Goal: Task Accomplishment & Management: Complete application form

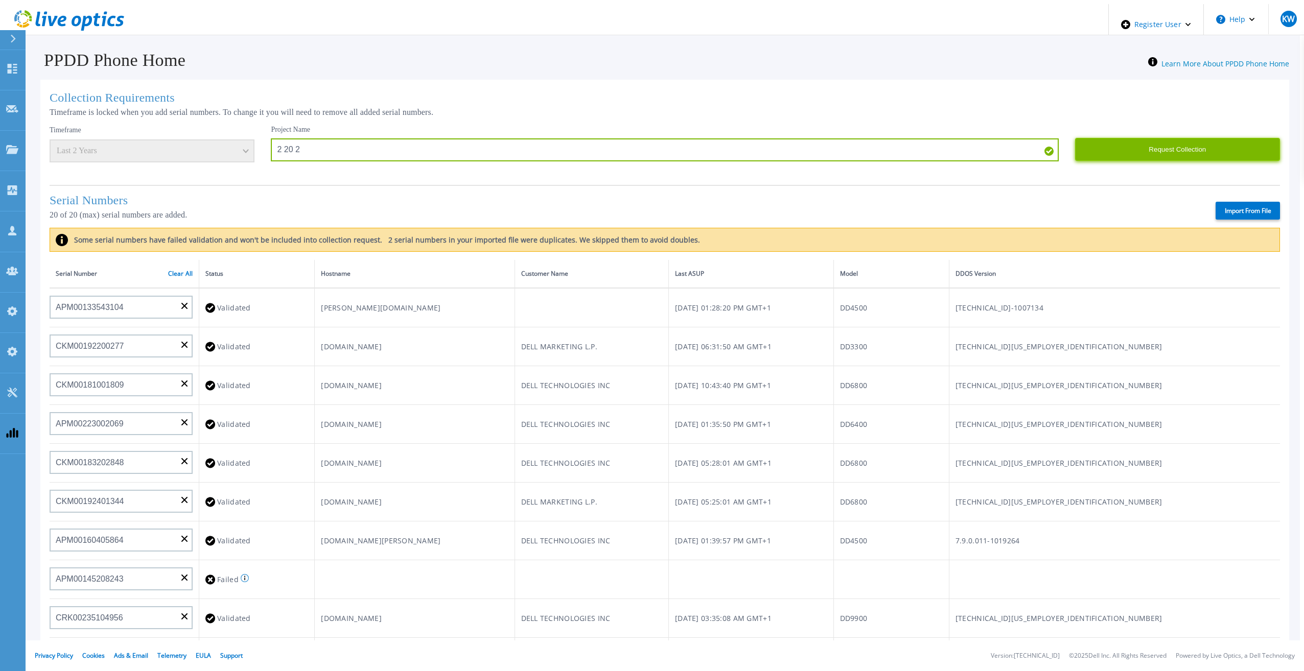
click at [1203, 138] on button "Request Collection" at bounding box center [1177, 149] width 205 height 23
click at [869, 119] on div "Collection Requirements Timeframe is locked when you add serial numbers. To cha…" at bounding box center [664, 411] width 1249 height 662
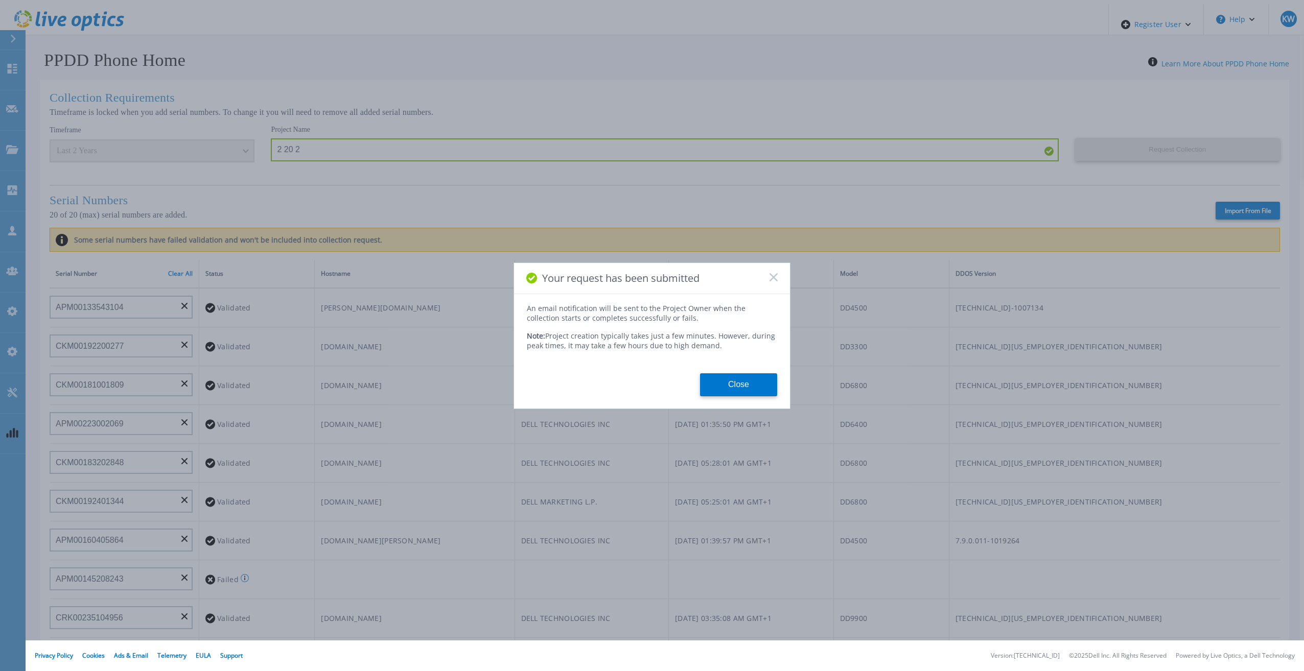
click at [723, 383] on button "Close" at bounding box center [738, 384] width 77 height 23
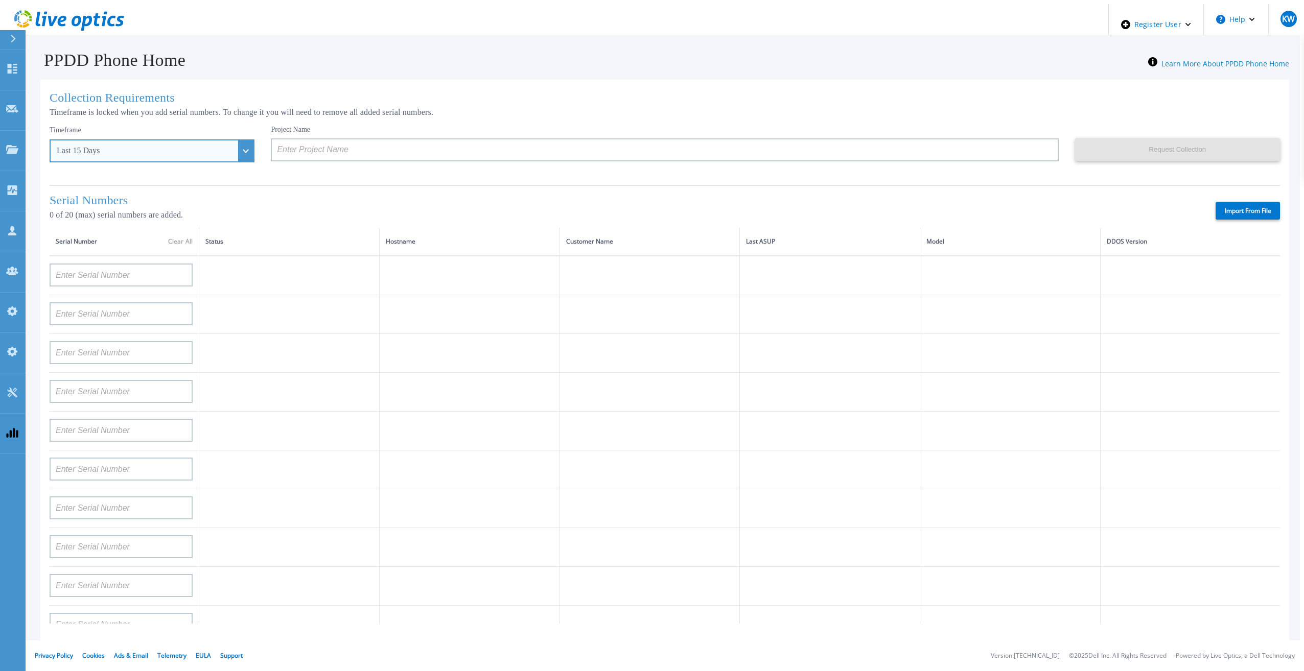
click at [220, 144] on div "Last 15 Days" at bounding box center [152, 150] width 205 height 23
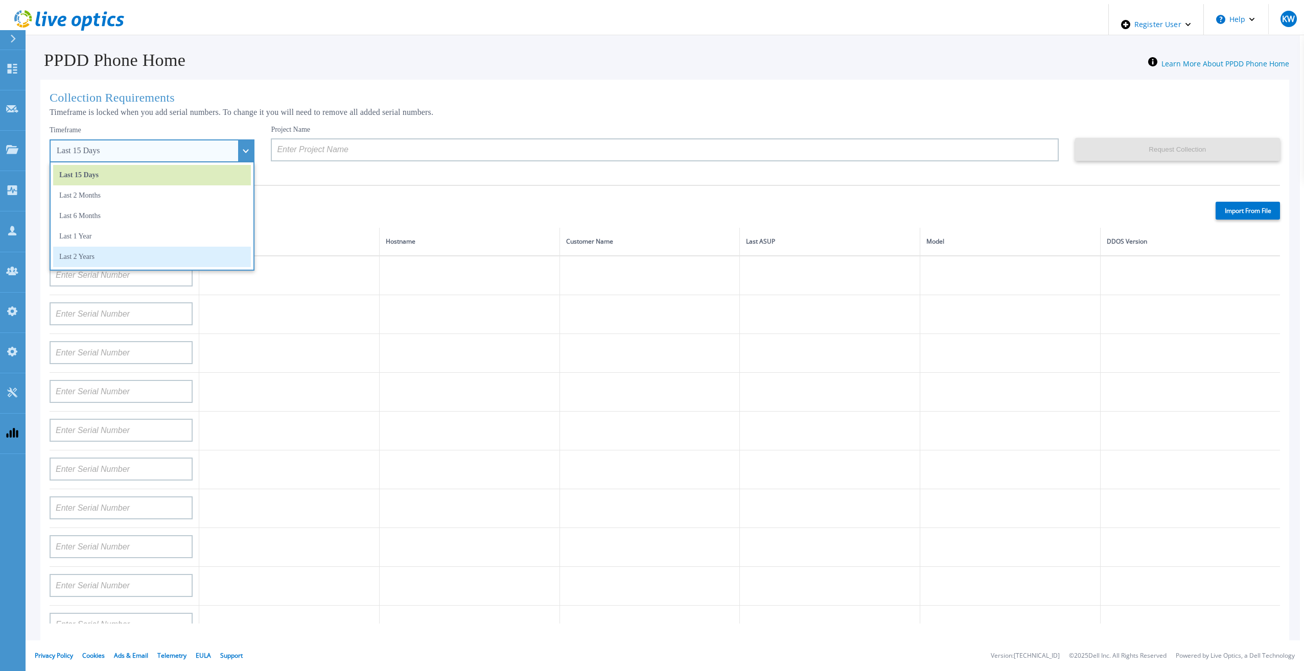
click at [150, 263] on li "Last 2 Years" at bounding box center [152, 257] width 198 height 20
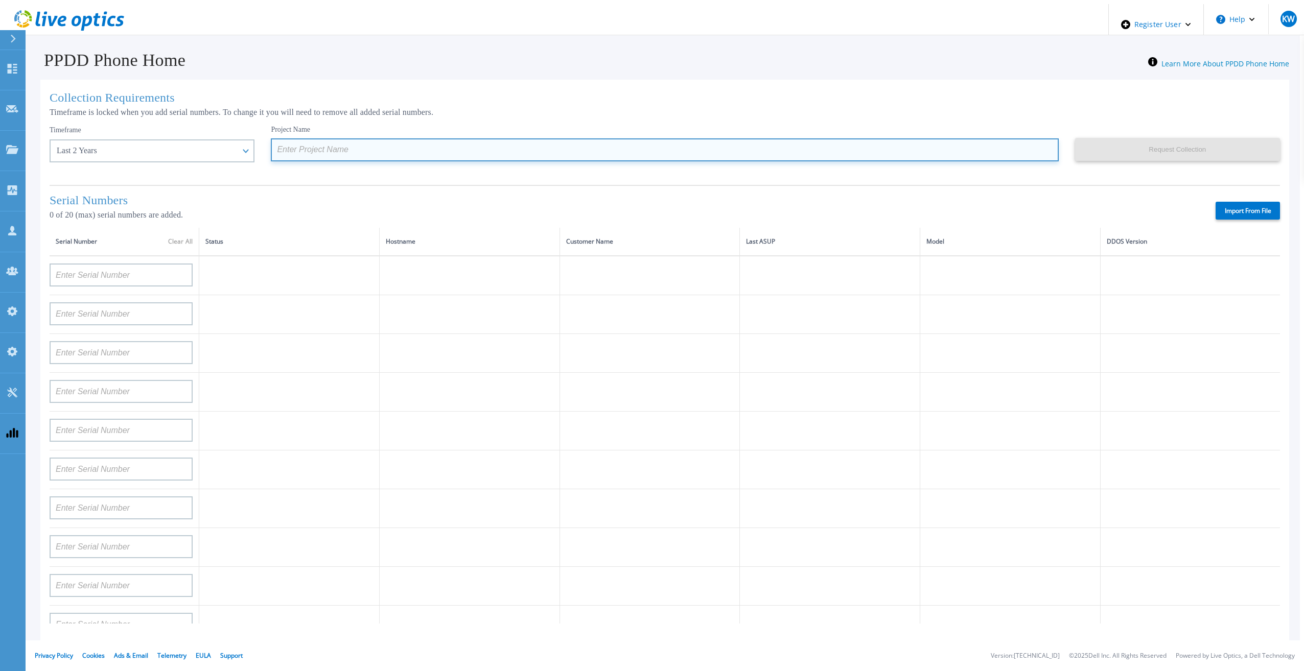
click at [315, 153] on input at bounding box center [664, 149] width 787 height 23
paste input "2 20 2"
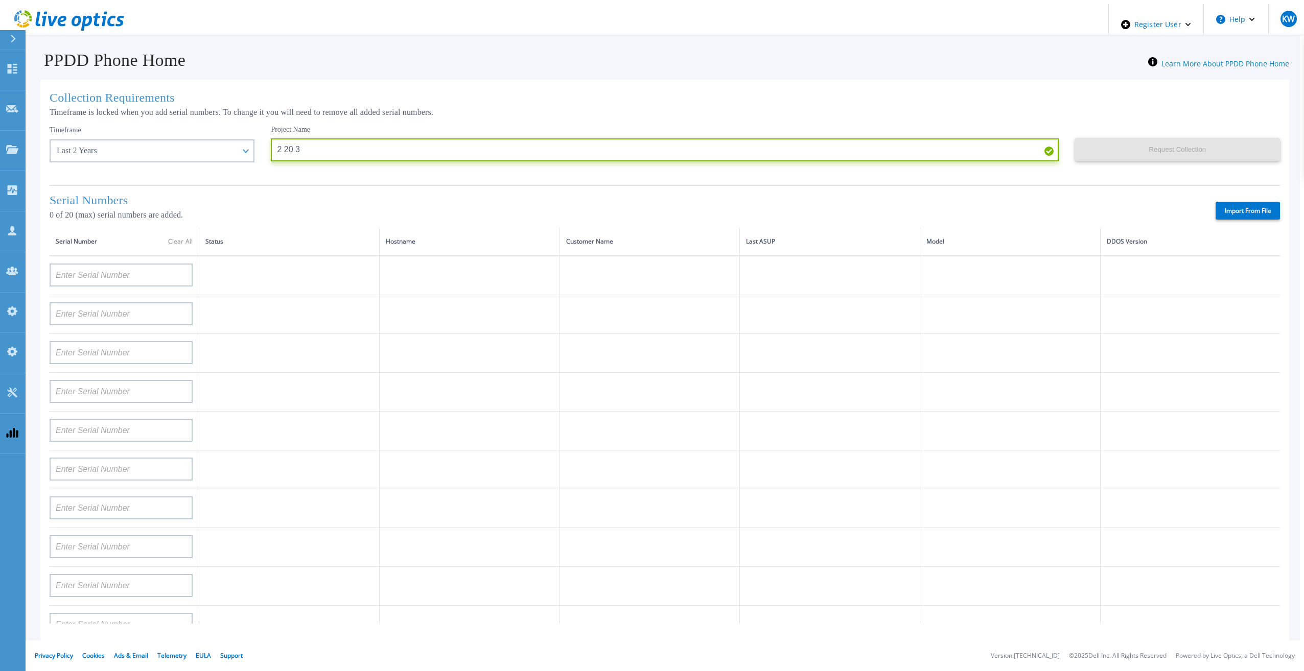
type input "2 20 3"
click at [1242, 206] on label "Import From File" at bounding box center [1247, 211] width 64 height 18
click at [0, 0] on input "Import From File" at bounding box center [0, 0] width 0 height 0
type input "FLA00141500029"
type input "FLA00134800070"
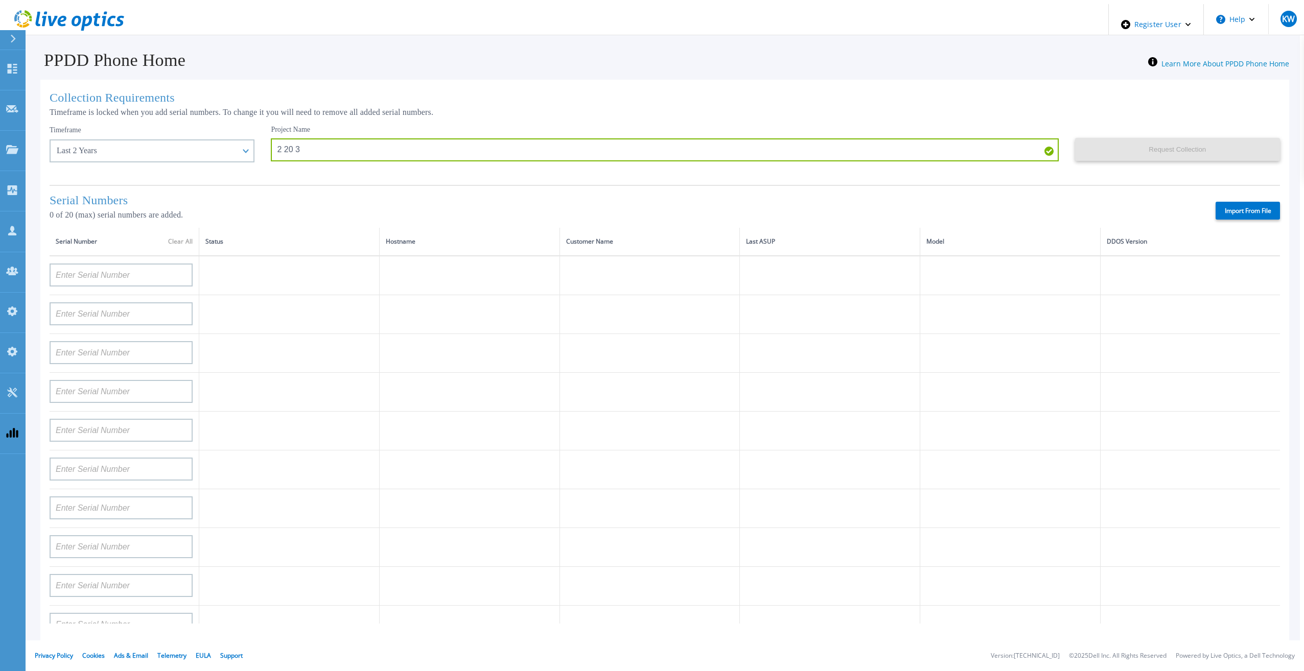
type input "FLA00141400121"
type input "APM00133543104"
type input "APM00212712898"
type input "APM00203315285"
type input "APX00232004280"
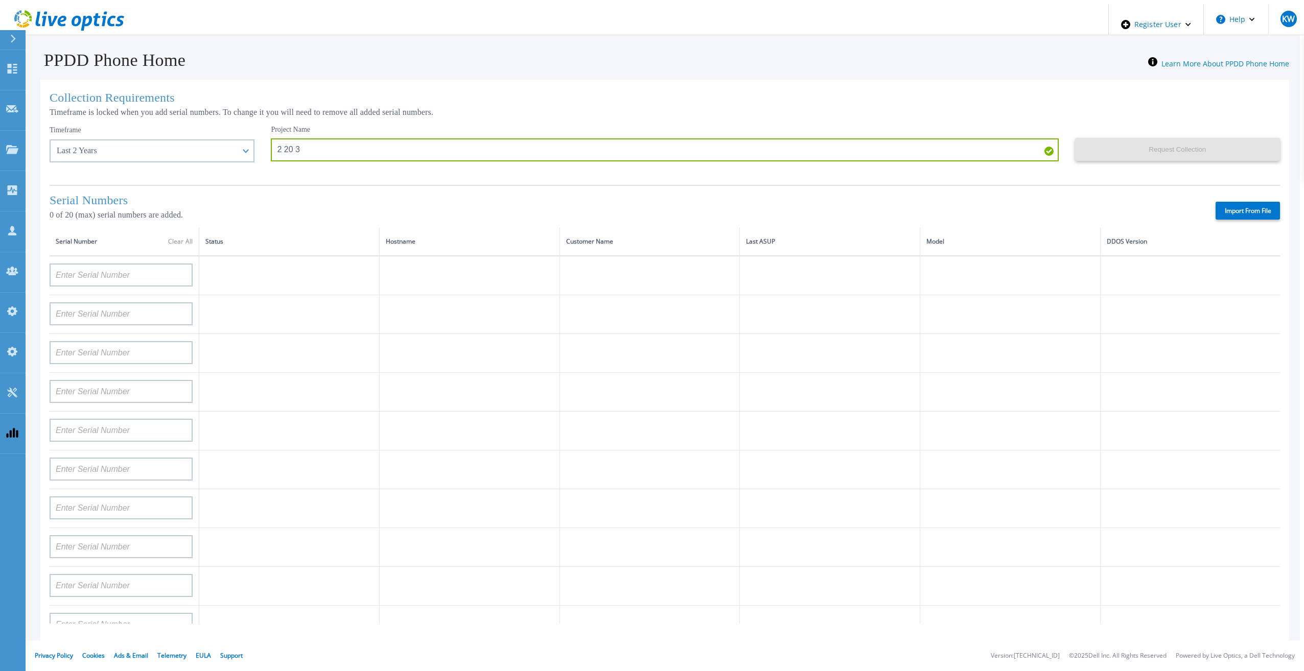
type input "APX00231205149"
type input "APX00232004274"
type input "APX00221801389"
type input "APM00202702417"
type input "APX00221800545"
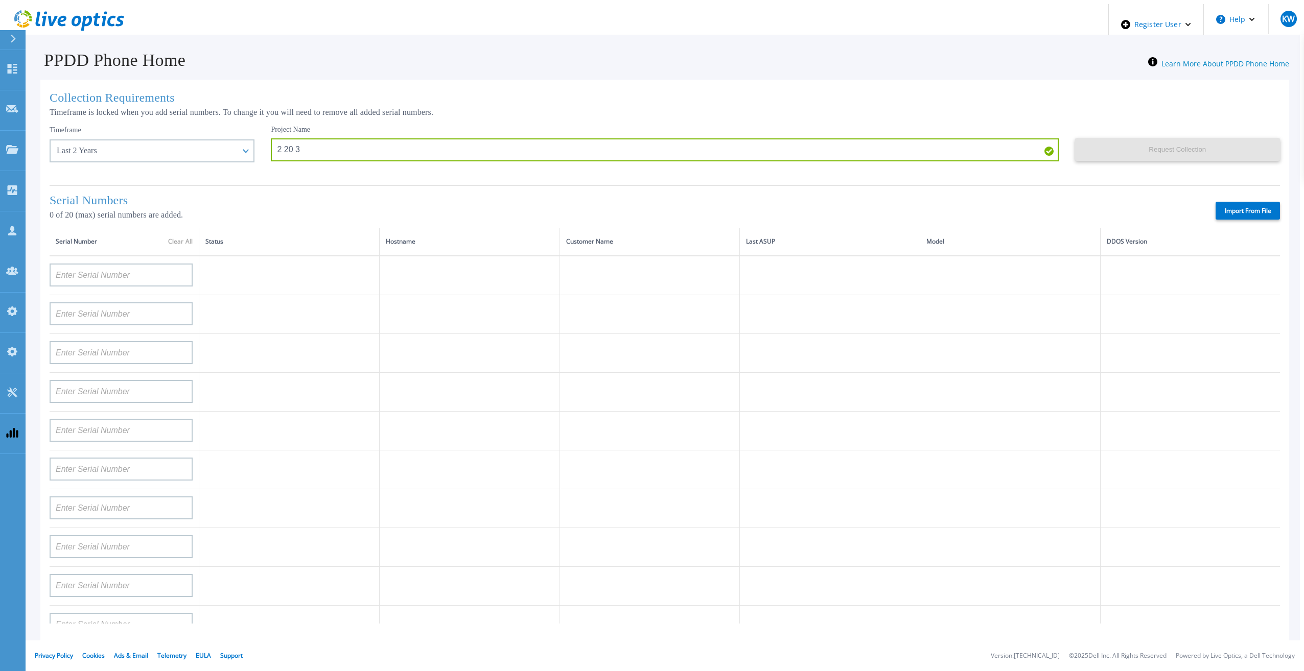
type input "APX00232004275"
type input "APX00231502878"
type input "APX00234806572"
type input "APM00162519195"
type input "APM00213409007"
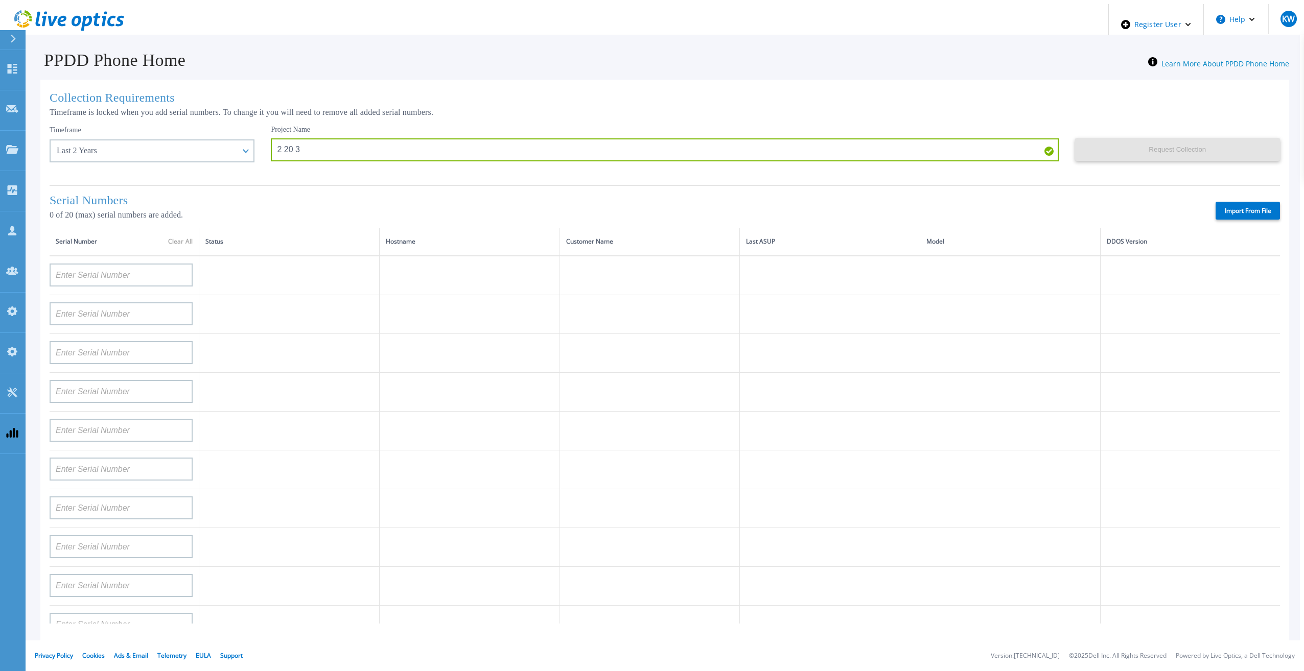
type input "APM00202702416"
type input "APM00182811777"
type input "APX00231205150"
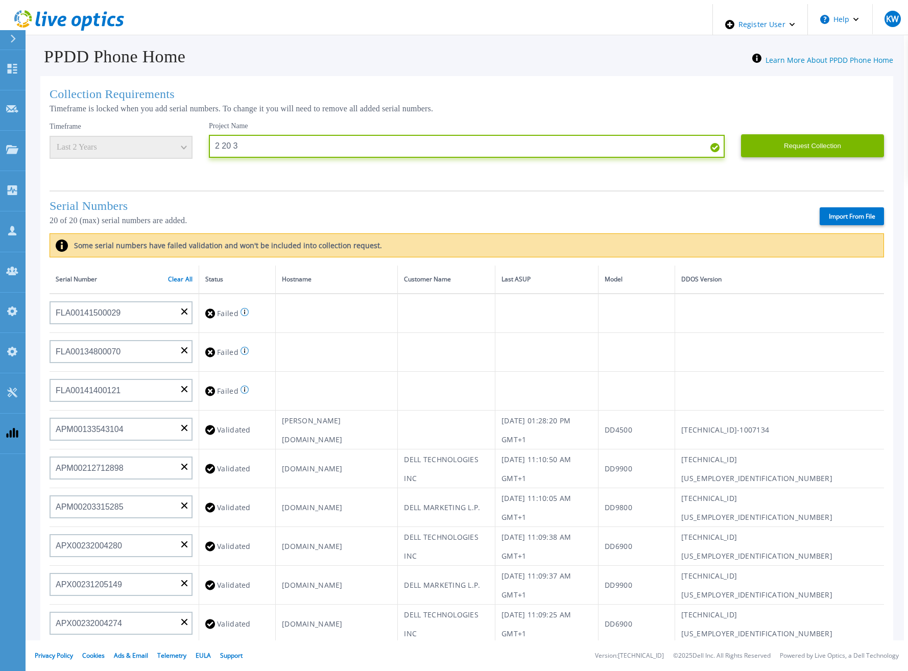
drag, startPoint x: 368, startPoint y: 129, endPoint x: 168, endPoint y: 147, distance: 201.6
click at [168, 147] on div "Timeframe Last 2 Years Project Name 2 20 3 Request Collection This might take a…" at bounding box center [467, 152] width 835 height 61
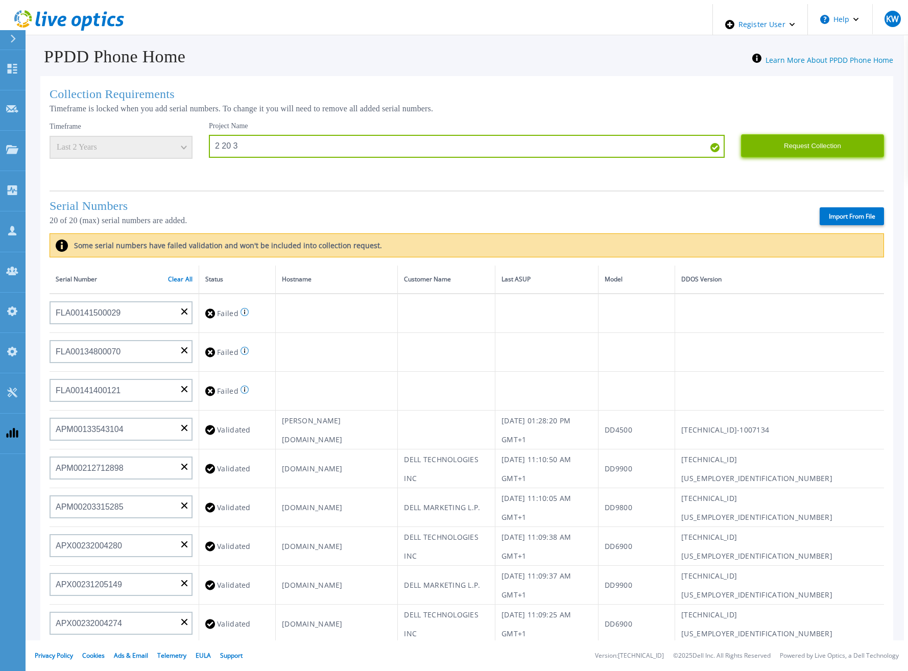
click at [782, 137] on button "Request Collection" at bounding box center [812, 145] width 143 height 23
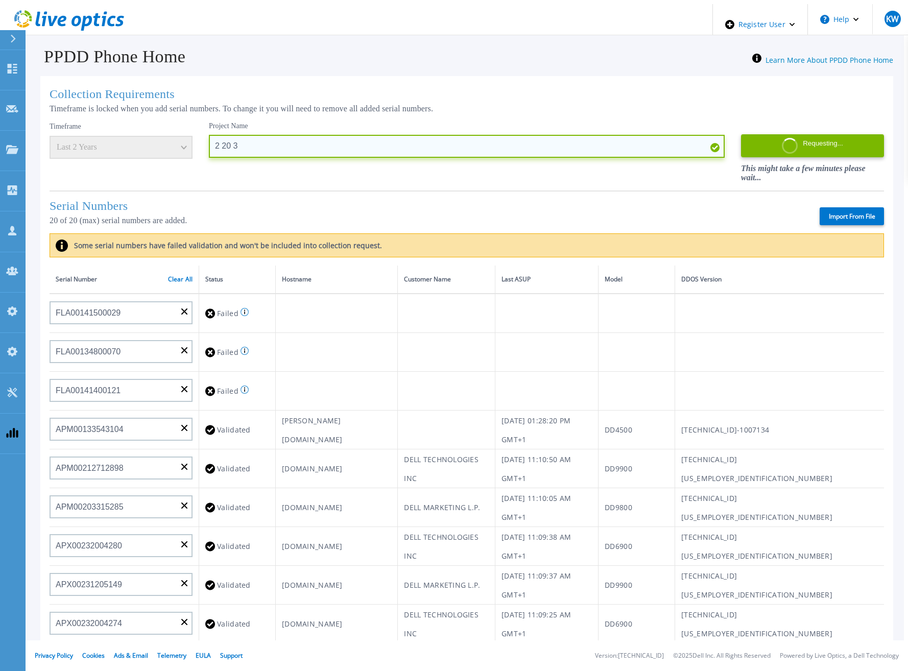
click at [247, 135] on input "2 20 3" at bounding box center [467, 146] width 516 height 23
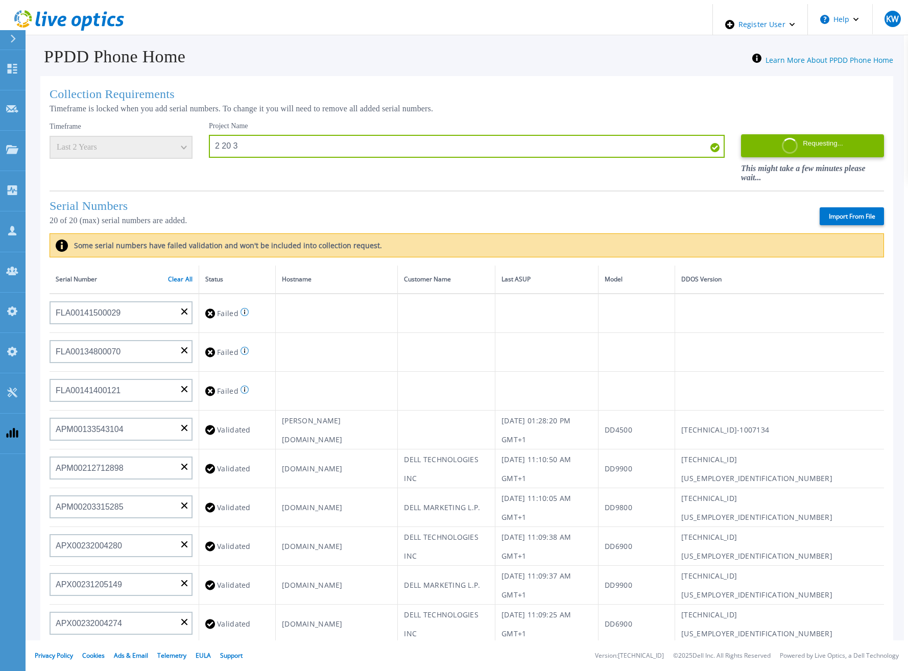
click at [278, 122] on div "Project Name 2 20 3" at bounding box center [467, 140] width 516 height 36
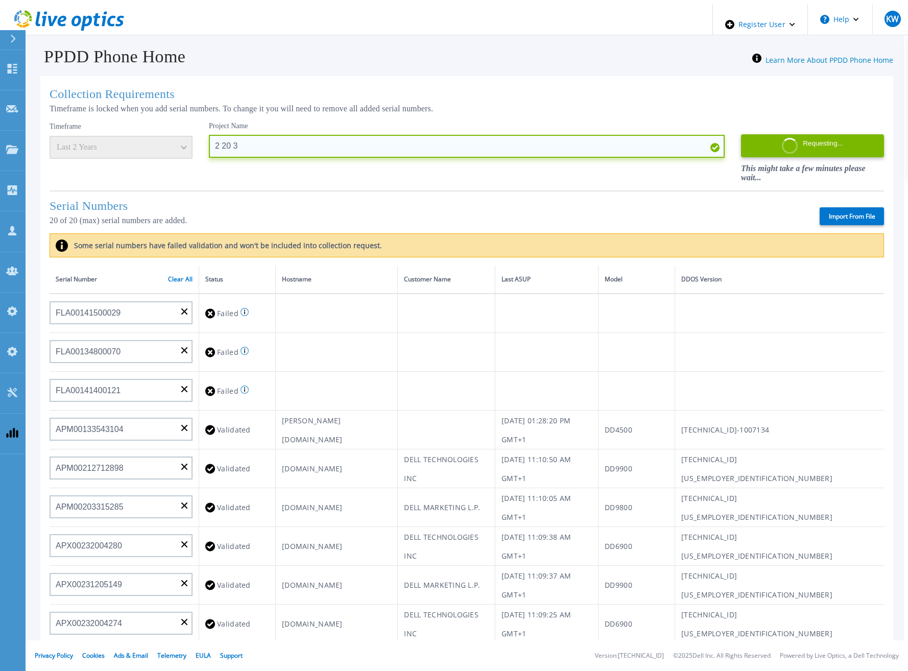
drag, startPoint x: 243, startPoint y: 133, endPoint x: 193, endPoint y: 132, distance: 49.6
click at [209, 135] on input "2 20 3" at bounding box center [467, 146] width 516 height 23
type input "c"
drag, startPoint x: 289, startPoint y: 137, endPoint x: 189, endPoint y: 138, distance: 100.7
click at [209, 138] on input "c" at bounding box center [467, 146] width 516 height 23
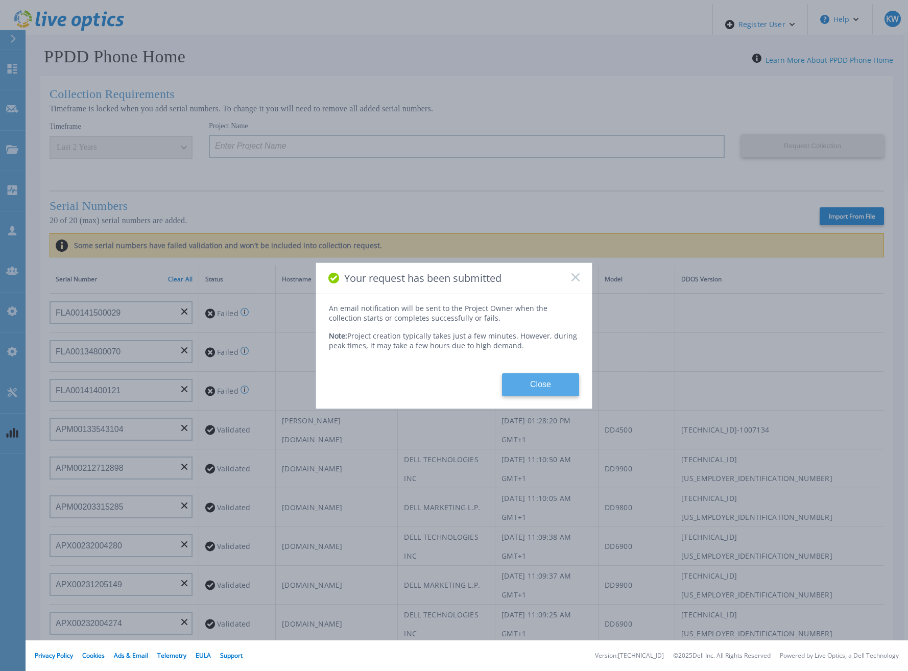
click at [545, 382] on button "Close" at bounding box center [540, 384] width 77 height 23
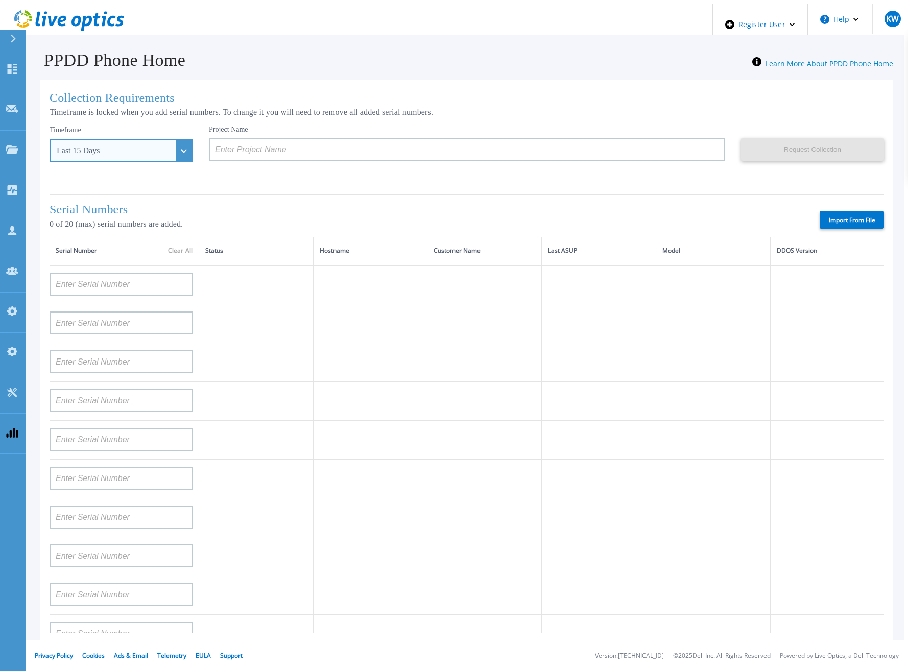
click at [165, 149] on div "Last 15 Days" at bounding box center [121, 150] width 143 height 23
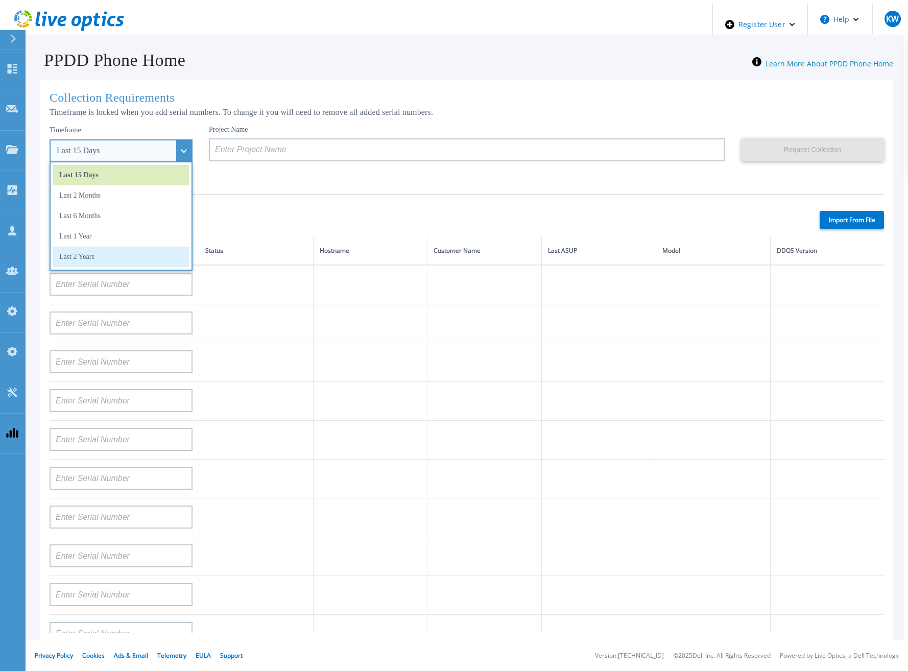
click at [107, 247] on li "Last 2 Years" at bounding box center [121, 257] width 136 height 20
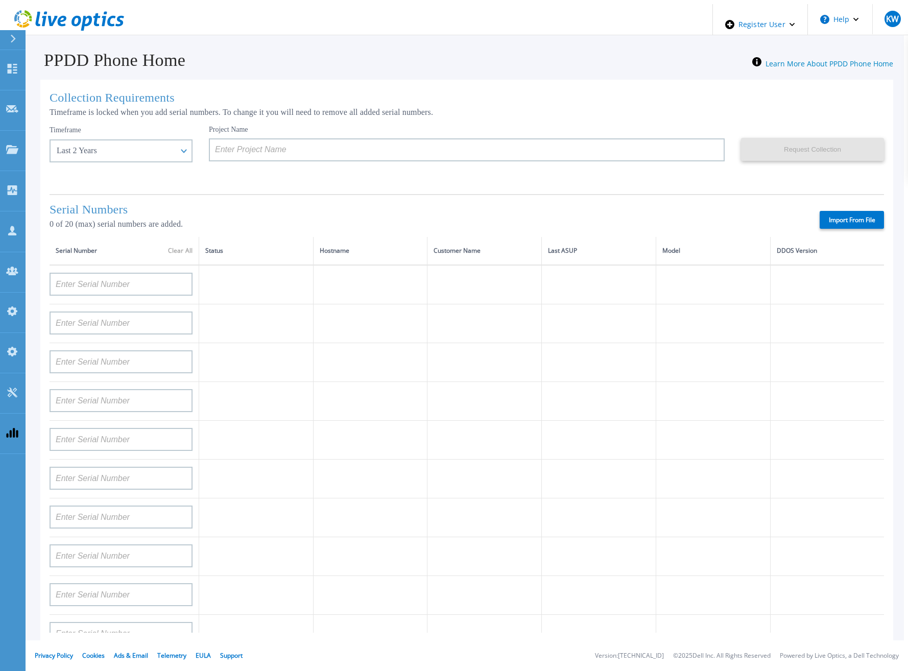
click at [272, 119] on div "Collection Requirements Timeframe is locked when you add serial numbers. To cha…" at bounding box center [466, 411] width 853 height 662
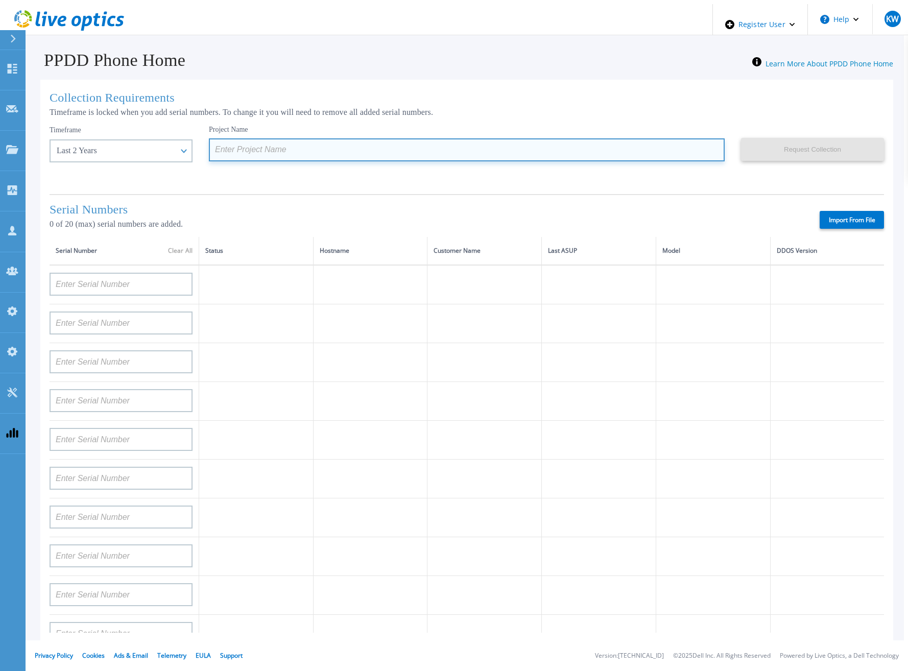
click at [255, 142] on input at bounding box center [467, 149] width 516 height 23
paste input "2 20 3"
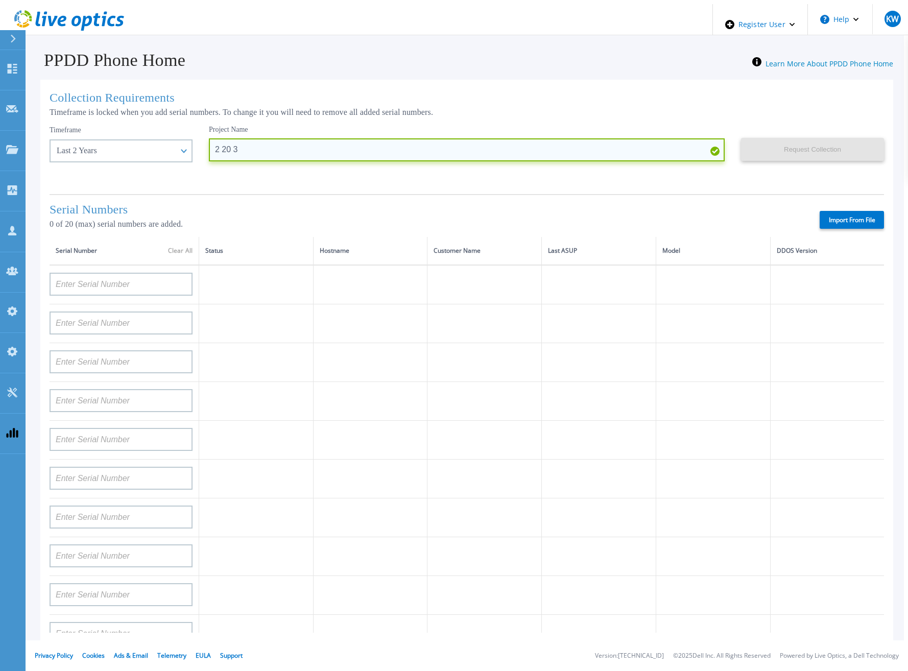
drag, startPoint x: 255, startPoint y: 142, endPoint x: 199, endPoint y: 144, distance: 56.7
click at [209, 144] on input "2 20 3" at bounding box center [467, 149] width 516 height 23
drag, startPoint x: 260, startPoint y: 155, endPoint x: 257, endPoint y: 146, distance: 9.5
click at [259, 155] on input "2 20 3" at bounding box center [467, 149] width 516 height 23
click at [256, 143] on input "2 20 3" at bounding box center [467, 149] width 516 height 23
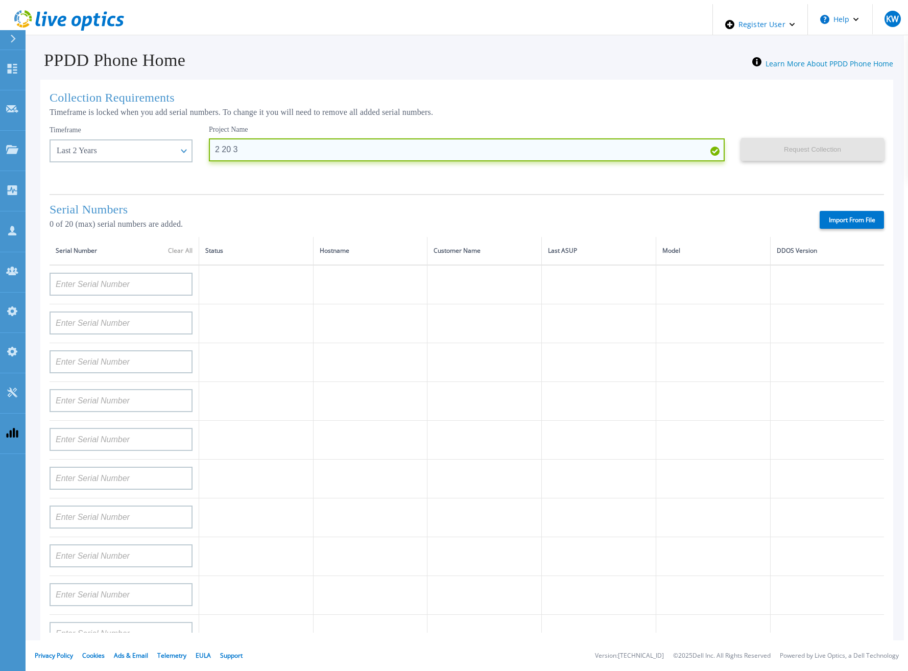
click at [252, 142] on input "2 20 3" at bounding box center [467, 149] width 516 height 23
type input "2 20 4"
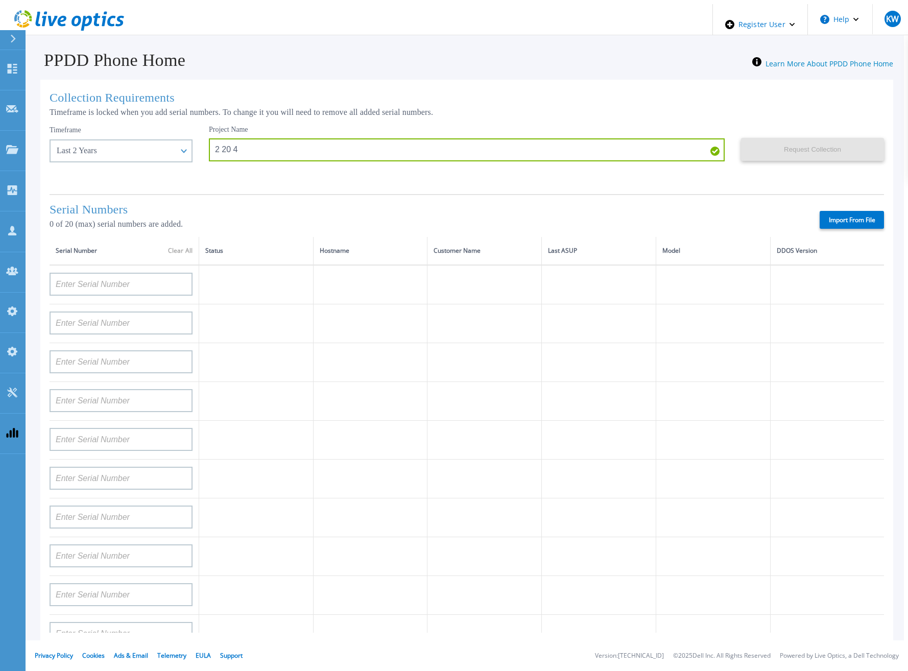
click at [277, 174] on div "Project Name 2 20 4" at bounding box center [475, 155] width 532 height 61
click at [861, 217] on label "Import From File" at bounding box center [852, 220] width 64 height 18
click at [0, 0] on input "Import From File" at bounding box center [0, 0] width 0 height 0
type input "CKM00192200277"
type input "CKM00181001809"
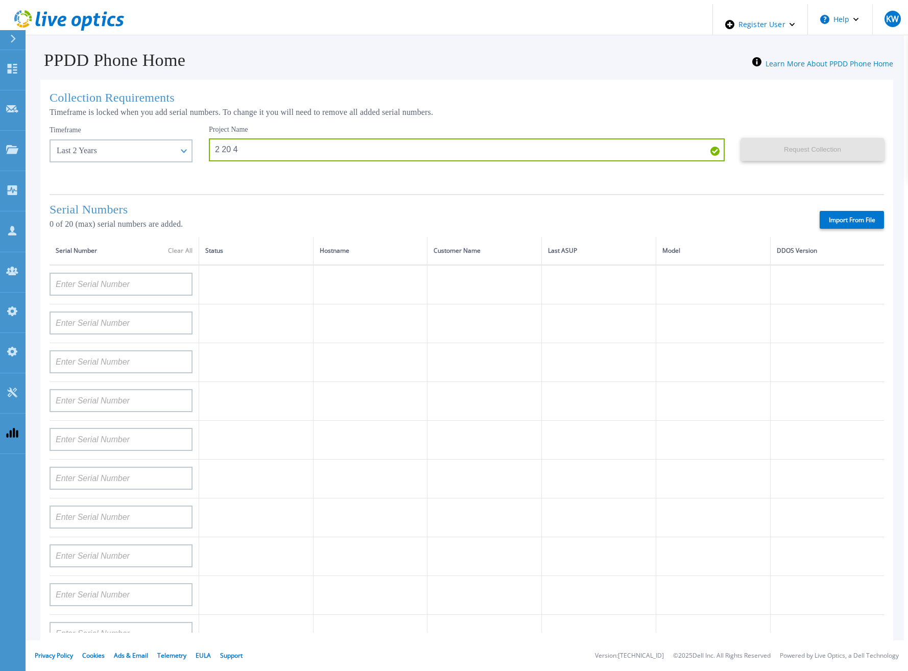
type input "APM00223002069"
type input "CKM00183202848"
type input "CKM00192401344"
type input "APM00160405864"
type input "APM00145208243"
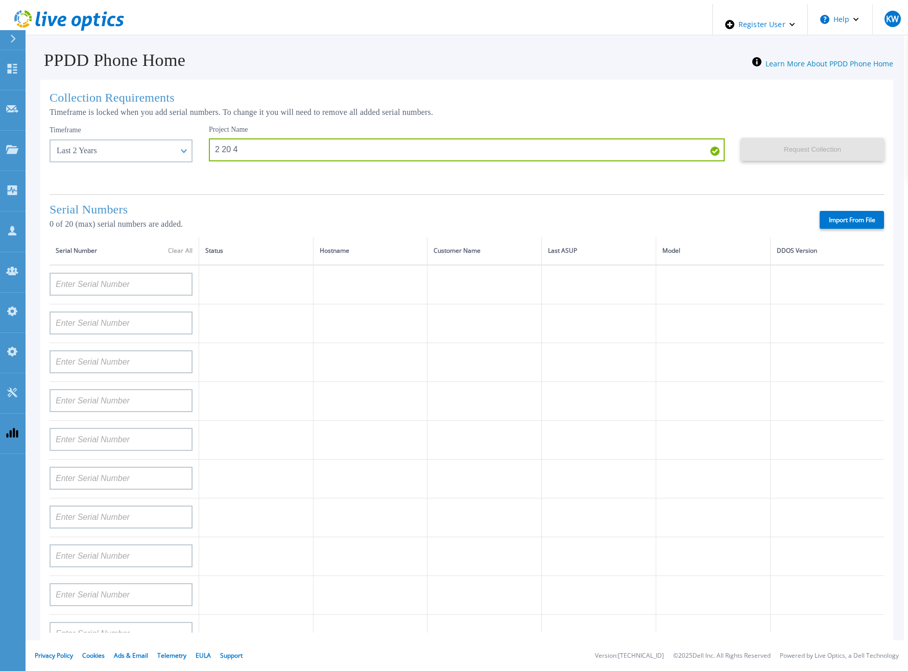
type input "CRK00235104956"
type input "APM00202011675"
type input "CKM01210505037"
type input "AUDVFBNW5NDDSY"
type input "CKM00184602620"
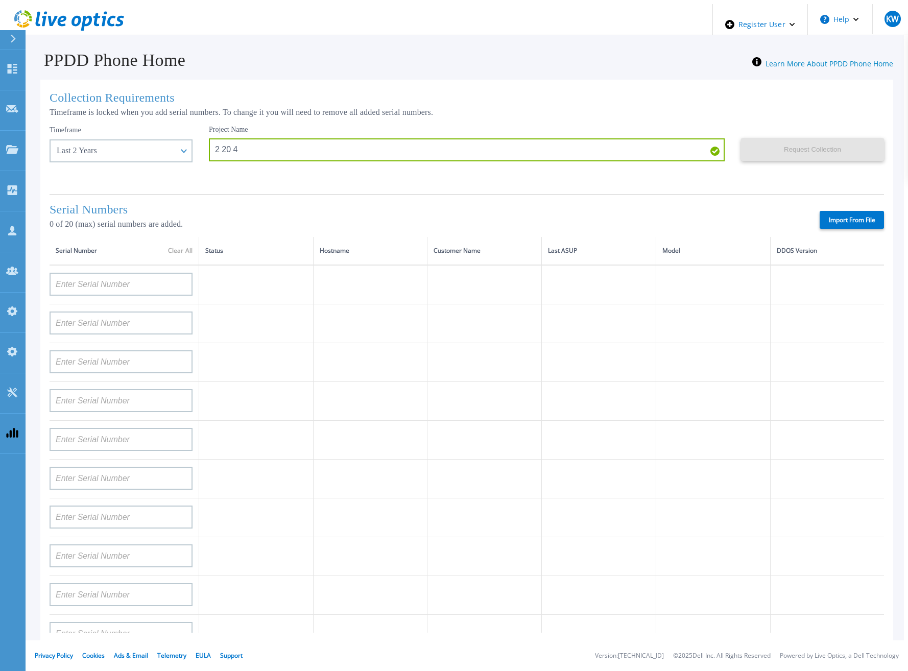
type input "DE500212802673"
type input "APM00202912715"
type input "FLA00132100000"
type input "APM00133543104"
type input "CKM00192200280"
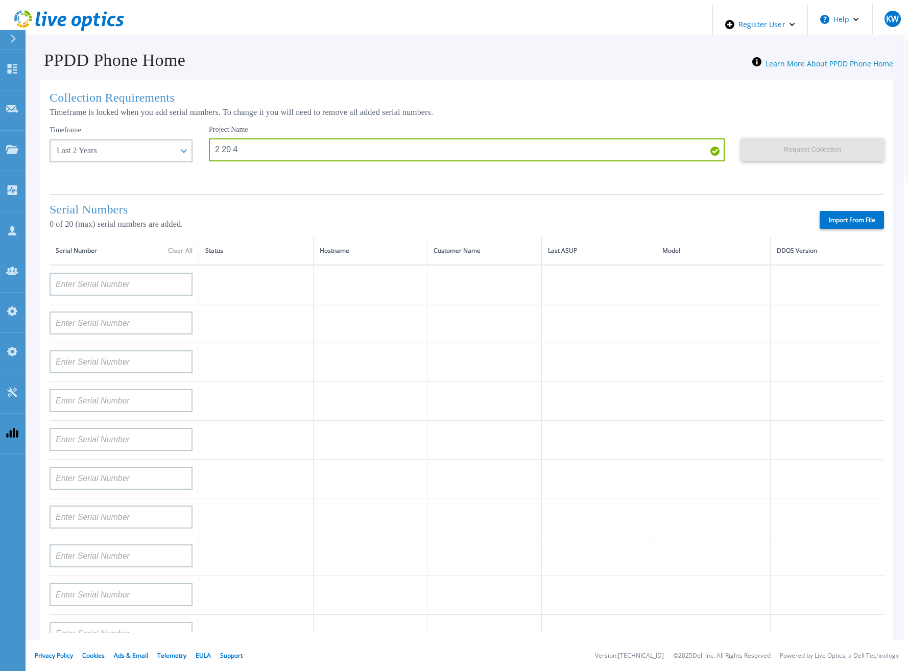
type input "DE500212902687"
type input "APM00211506717"
type input "APM00214907936"
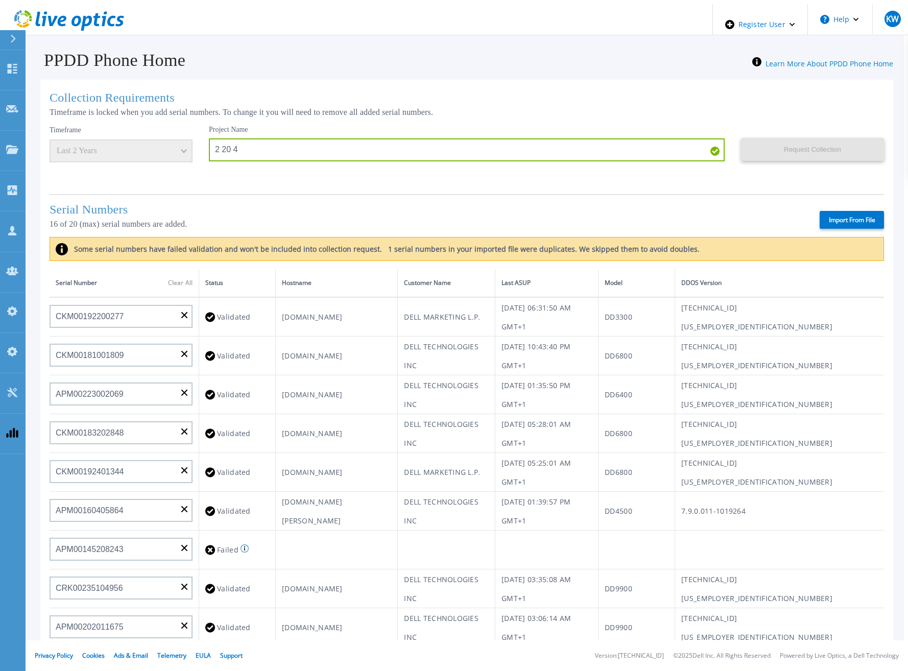
click at [400, 167] on div "Project Name 2 20 4" at bounding box center [475, 155] width 532 height 61
click at [794, 158] on div "Request Collection This might take a few minutes please wait..." at bounding box center [812, 155] width 143 height 61
click at [796, 148] on button "Request Collection" at bounding box center [812, 149] width 143 height 23
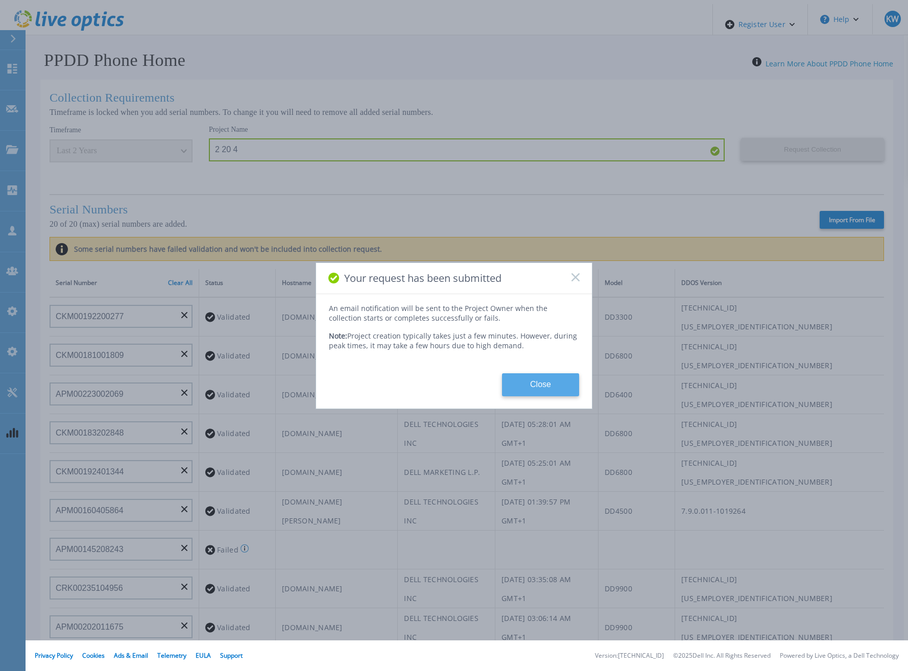
click at [539, 393] on button "Close" at bounding box center [540, 384] width 77 height 23
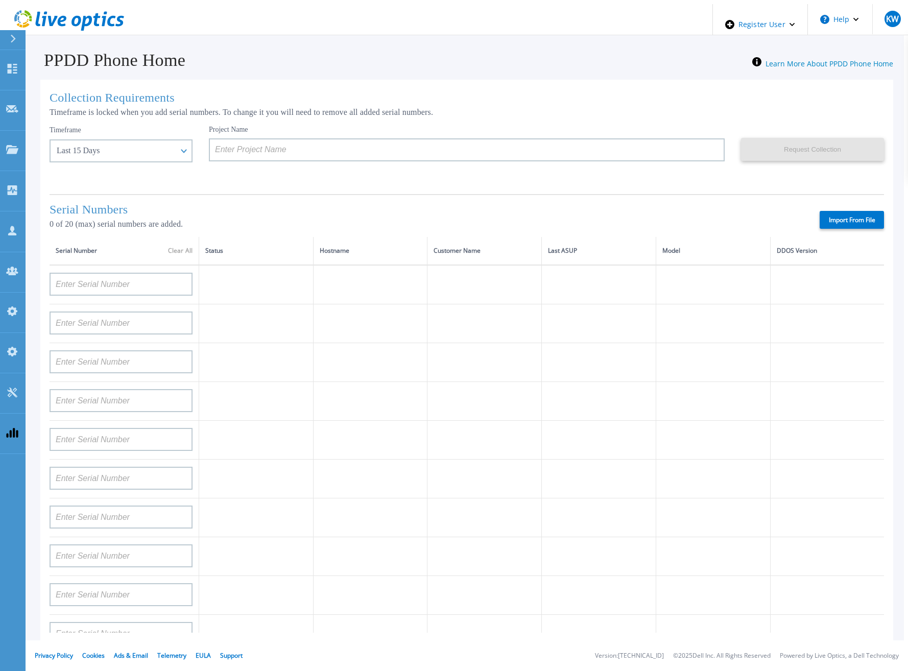
click at [102, 22] on icon at bounding box center [69, 20] width 110 height 21
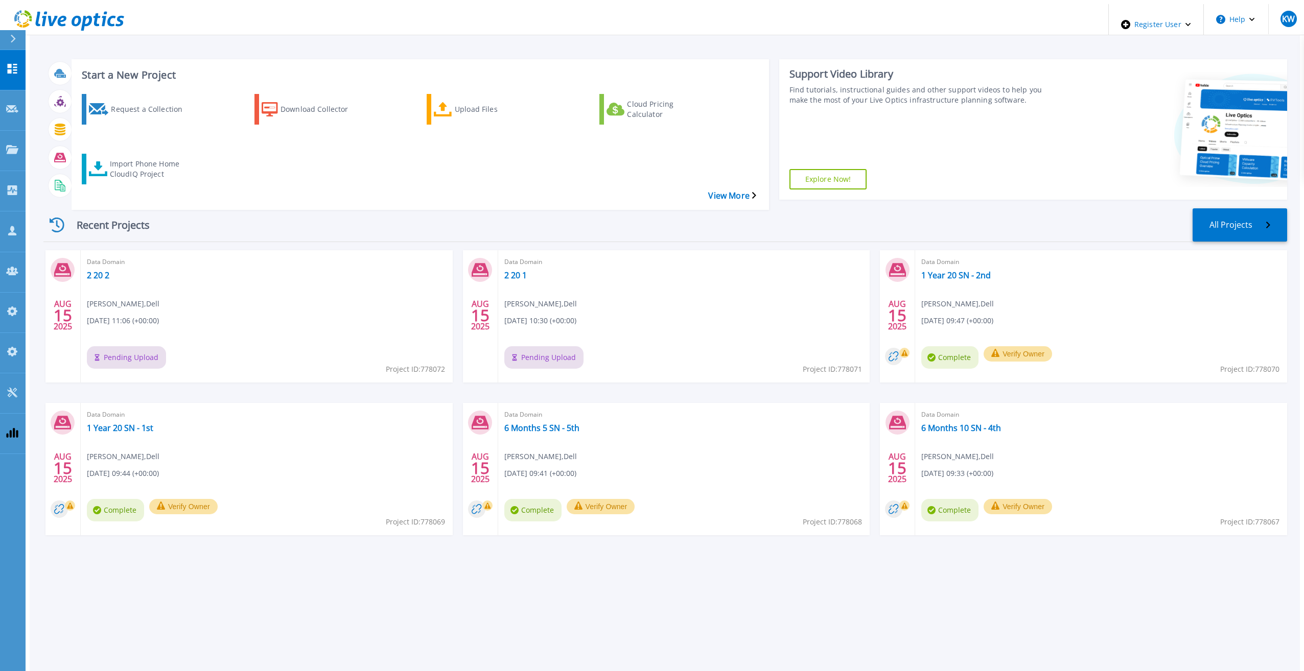
click at [566, 208] on div "Recent Projects All Projects" at bounding box center [665, 225] width 1244 height 34
click at [1236, 212] on link "All Projects" at bounding box center [1238, 225] width 97 height 35
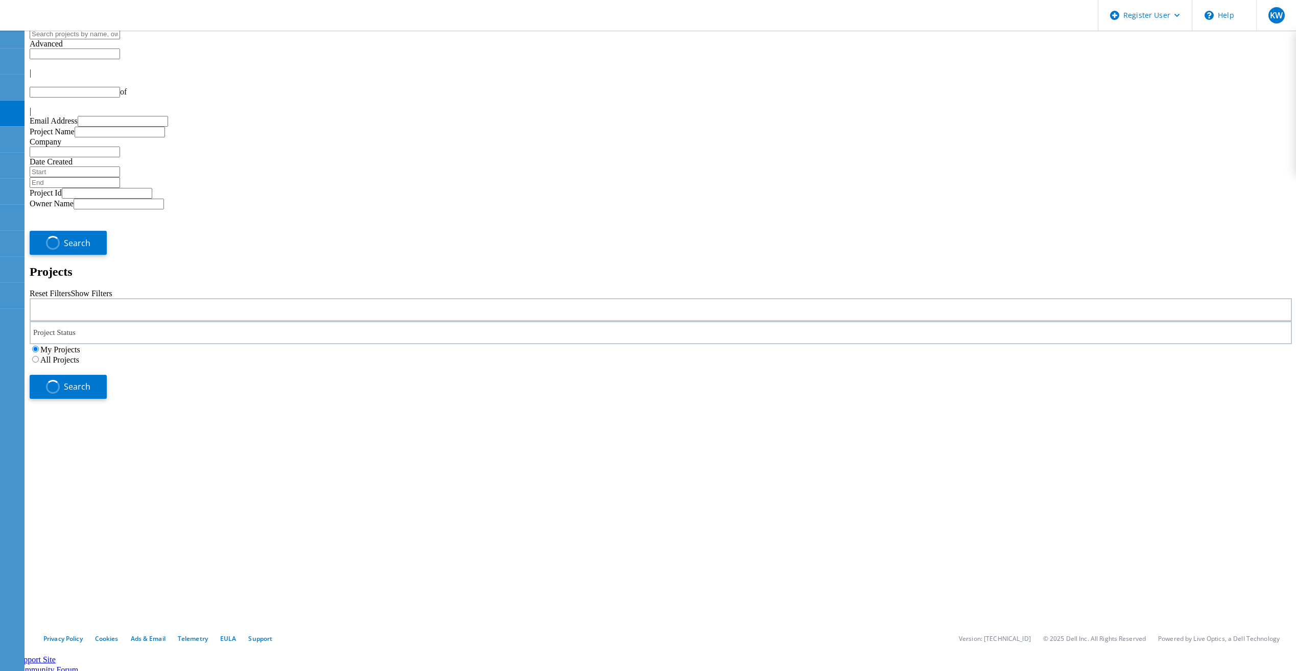
type input "1"
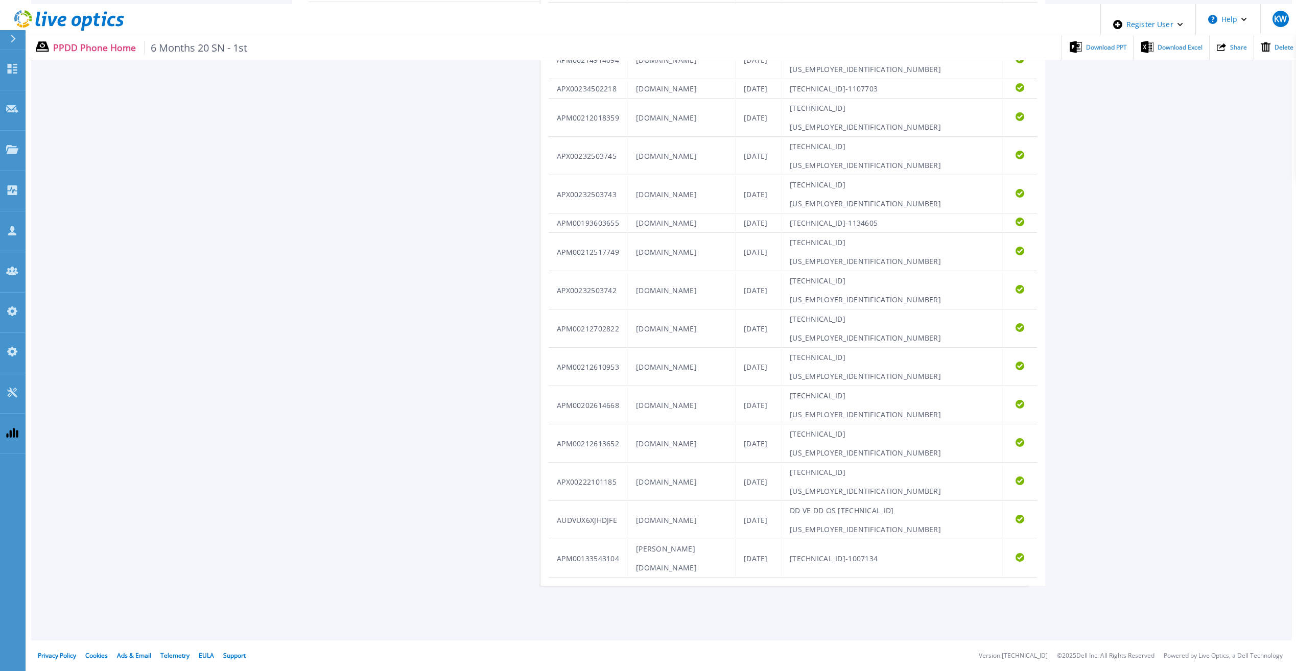
scroll to position [443, 0]
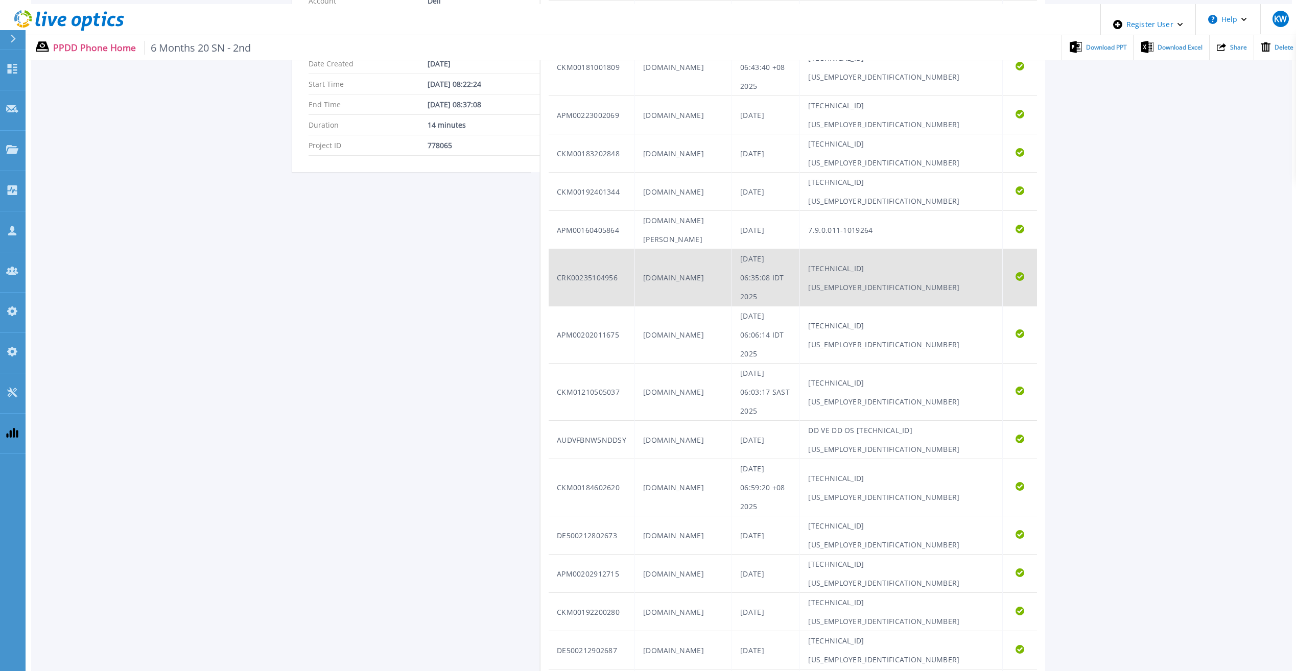
scroll to position [367, 0]
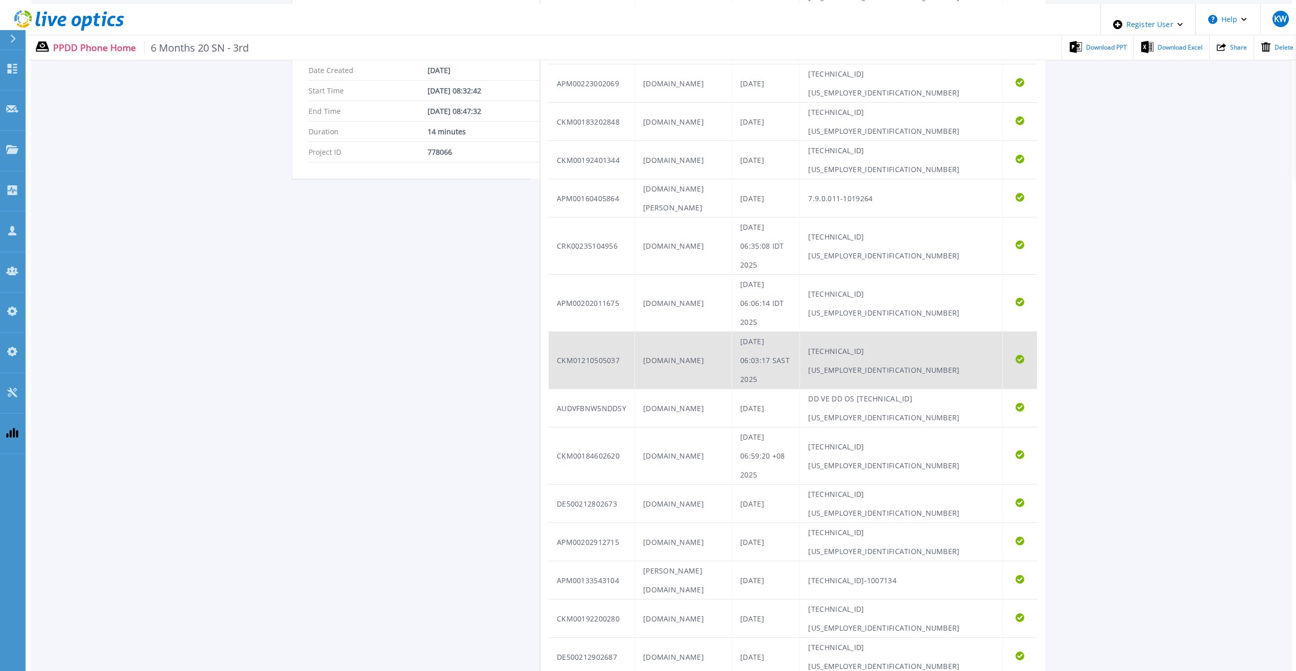
scroll to position [367, 0]
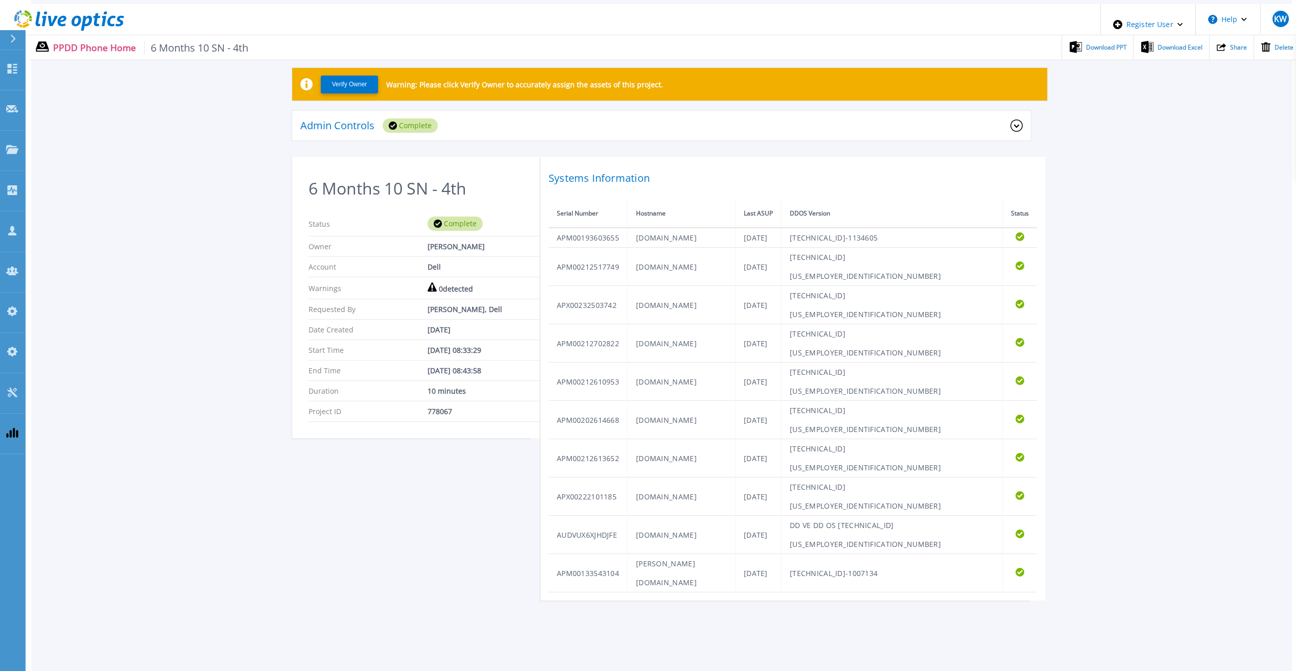
scroll to position [60, 0]
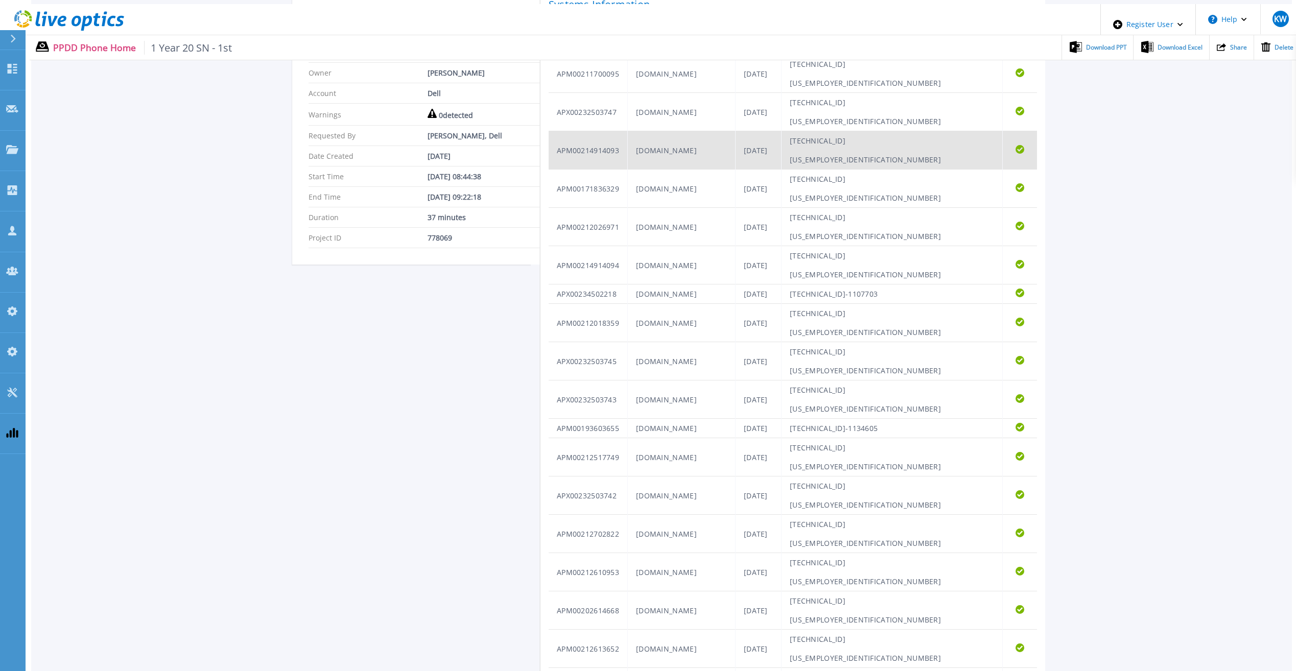
scroll to position [443, 0]
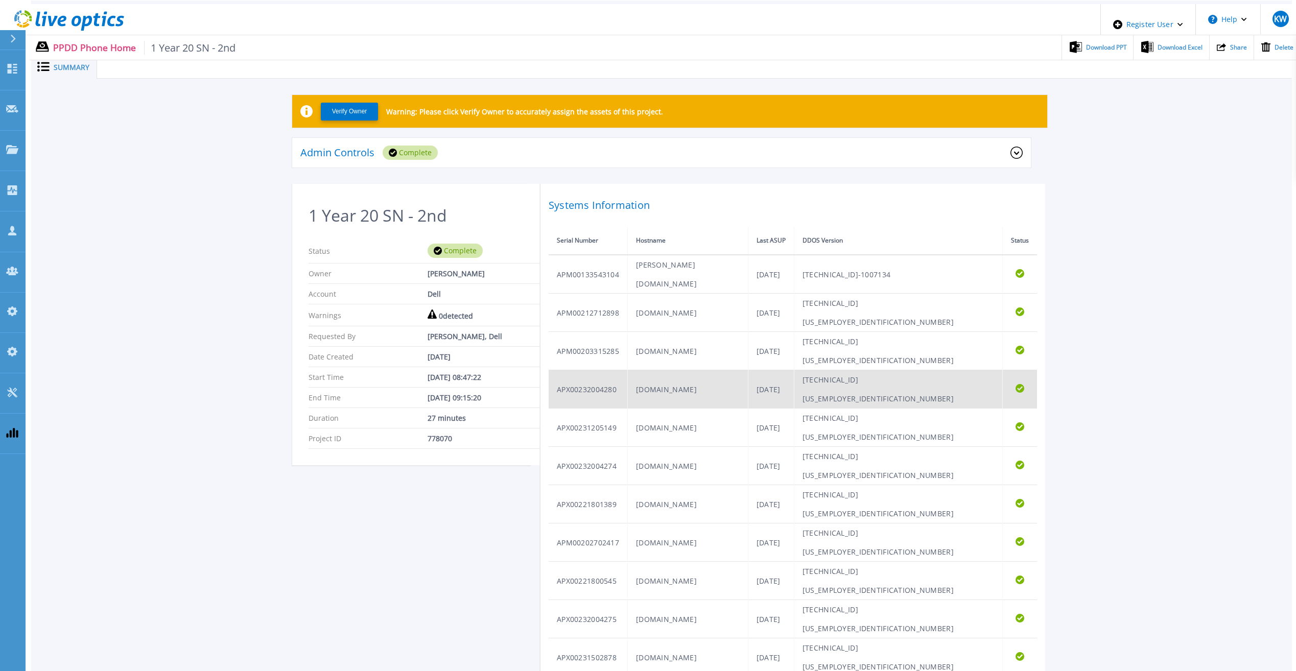
scroll to position [7, 0]
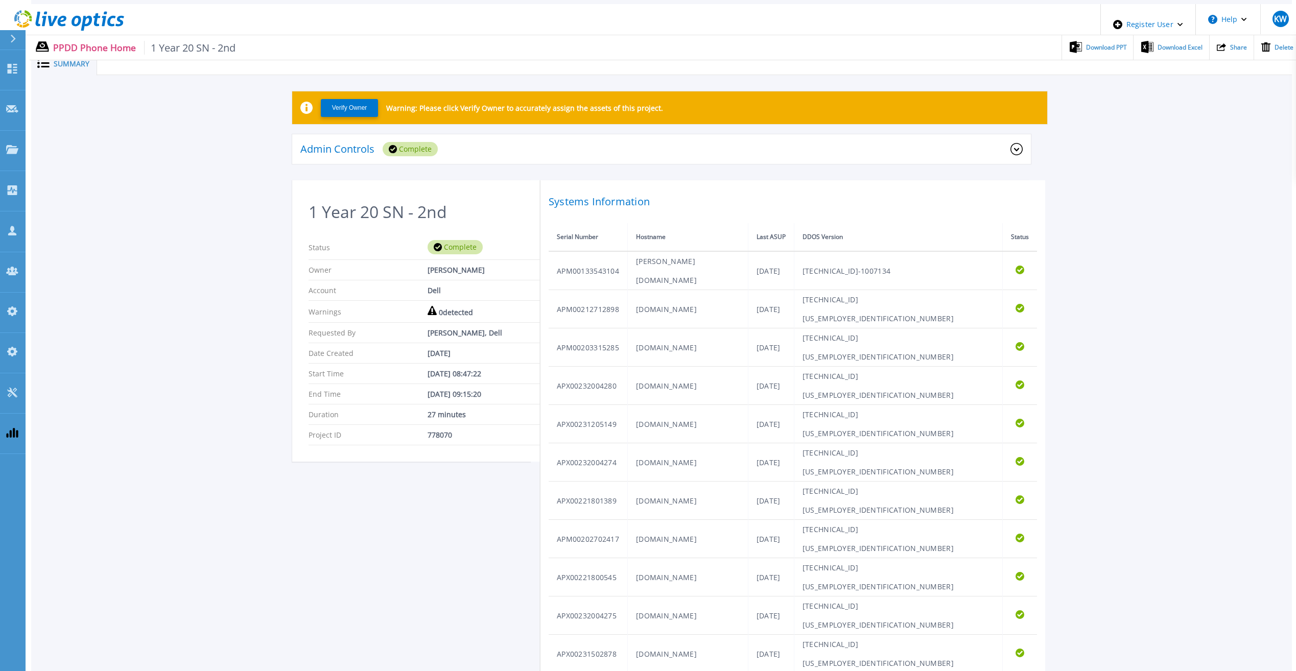
drag, startPoint x: 971, startPoint y: 567, endPoint x: 530, endPoint y: 272, distance: 530.1
click at [530, 272] on div "1 Year 20 SN - 2nd Status Complete Owner Kieran Whooley Account Dell Warnings 0…" at bounding box center [661, 545] width 739 height 731
click at [895, 211] on div "Systems Information Serial Number Hostname Last ASUP DDOS Version Status APM001…" at bounding box center [793, 545] width 505 height 731
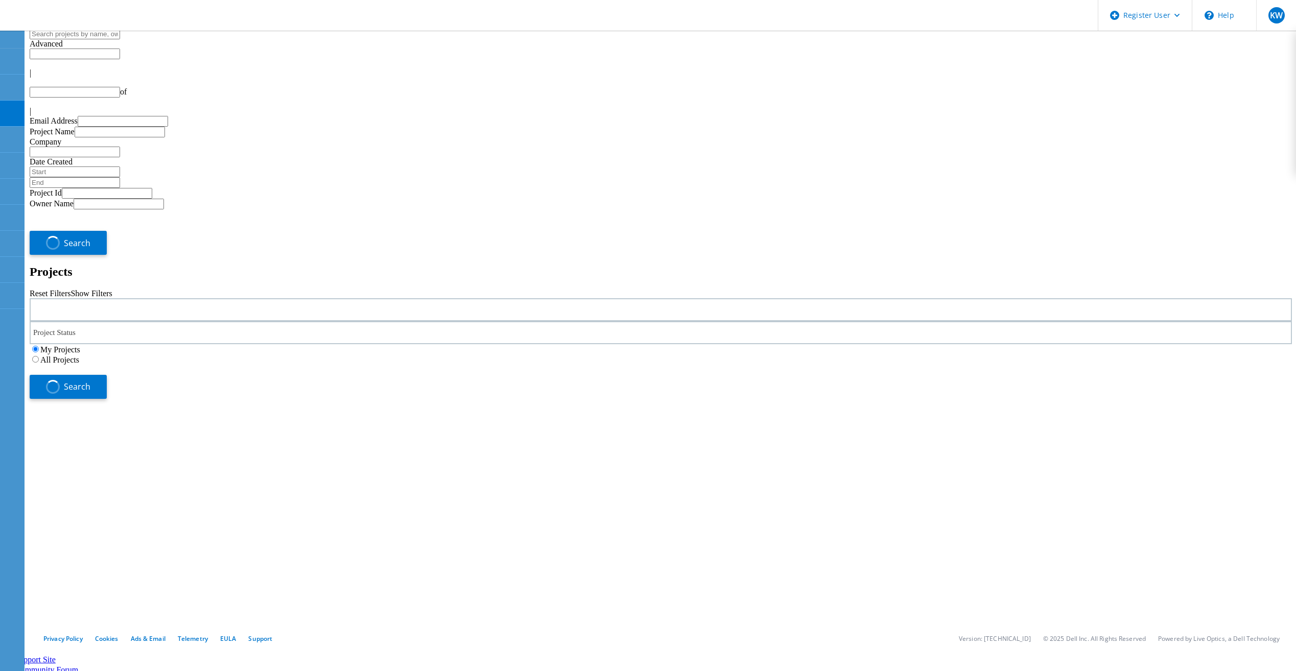
type input "1"
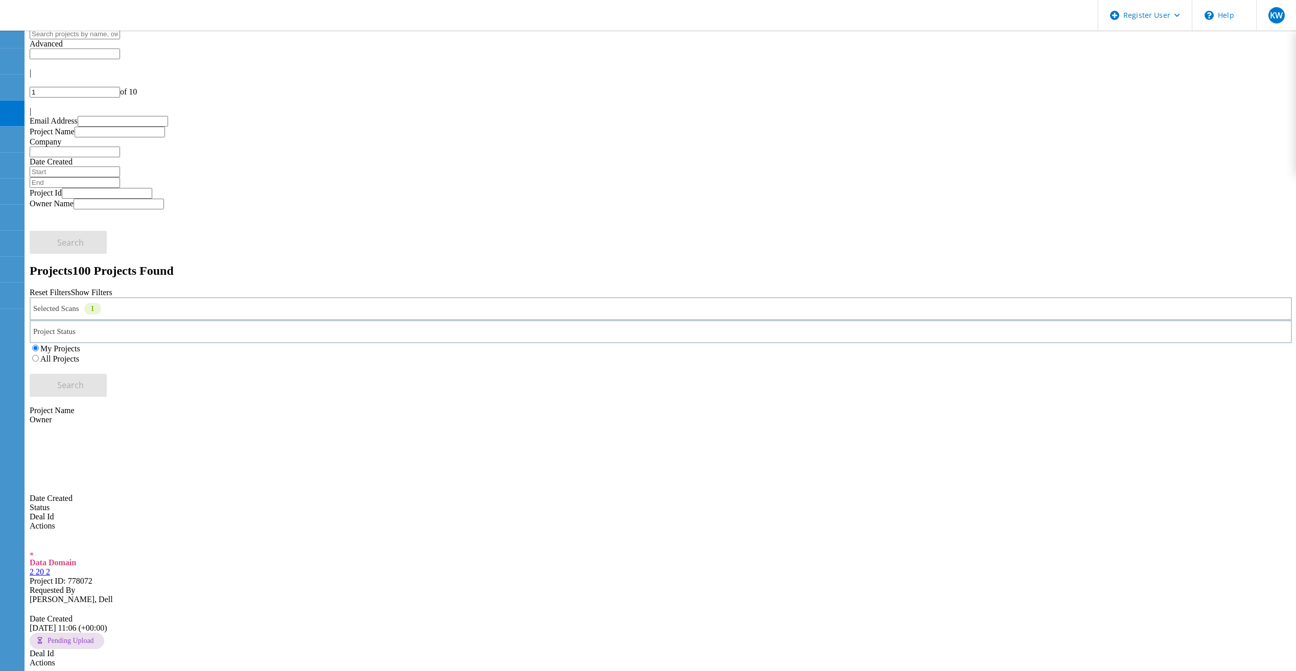
click at [85, 23] on icon at bounding box center [65, 16] width 110 height 21
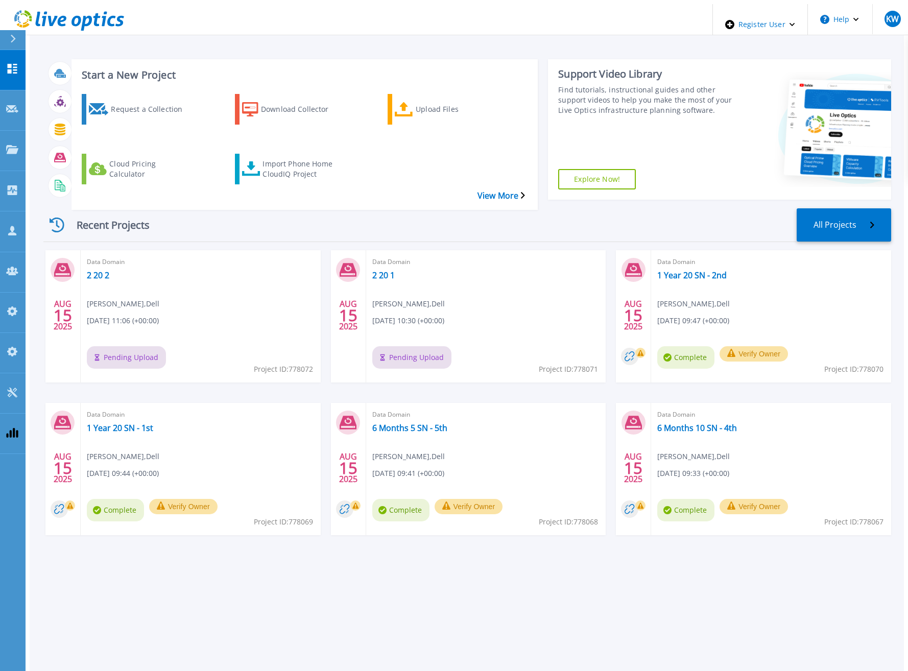
click at [197, 200] on div "Recent Projects All Projects [DATE] Data Domain 2 20 2 [PERSON_NAME] , Dell [DA…" at bounding box center [467, 382] width 848 height 364
click at [667, 216] on div "Recent Projects All Projects [DATE] Data Domain 2 20 2 [PERSON_NAME] , Dell [DA…" at bounding box center [467, 382] width 848 height 364
click at [650, 208] on div "Recent Projects All Projects" at bounding box center [467, 225] width 848 height 34
click at [85, 10] on icon at bounding box center [69, 20] width 110 height 21
click at [482, 170] on div "Start a New Project Request a Collection Download Collector Upload Files Cloud …" at bounding box center [305, 134] width 466 height 151
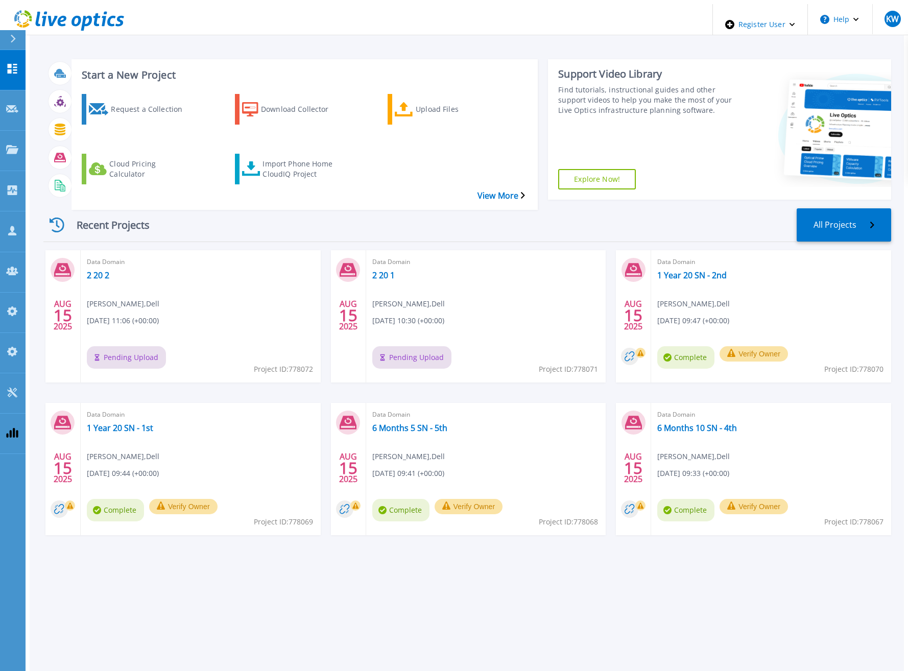
click at [504, 208] on div "Recent Projects All Projects" at bounding box center [467, 225] width 848 height 34
click at [459, 176] on div "Start a New Project Request a Collection Download Collector Upload Files Cloud …" at bounding box center [467, 125] width 848 height 149
click at [414, 172] on div "Start a New Project Request a Collection Download Collector Upload Files Cloud …" at bounding box center [467, 125] width 848 height 149
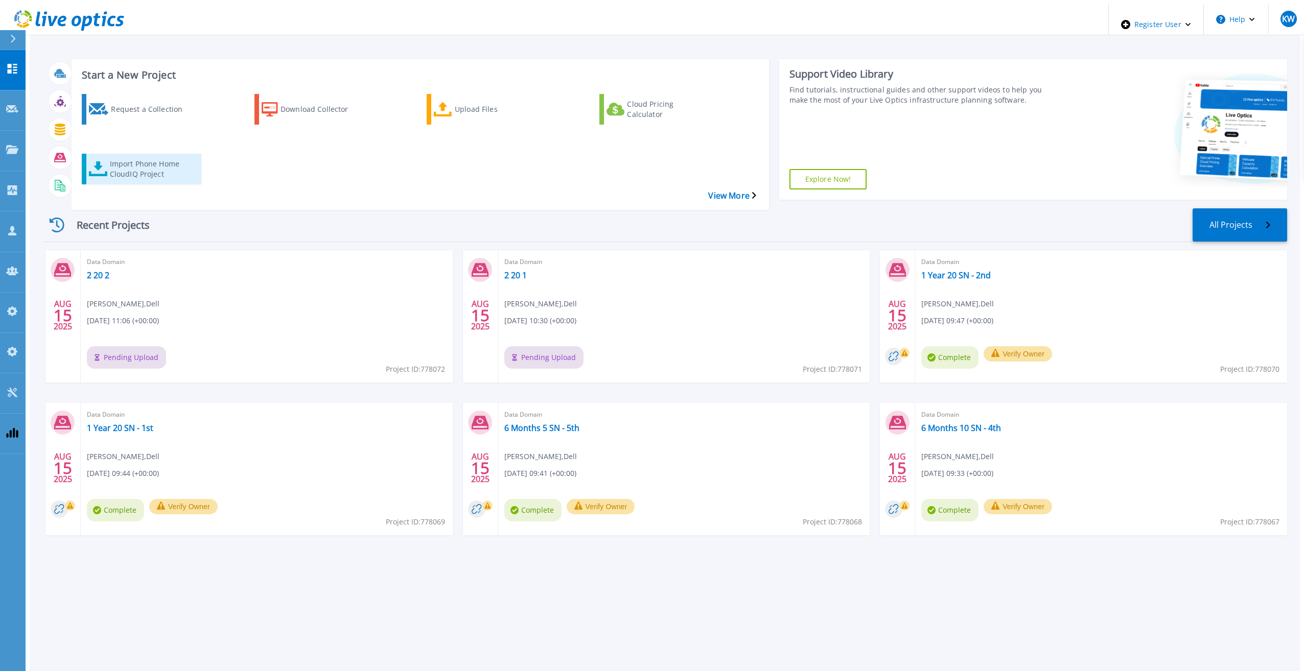
click at [166, 156] on div "Import Phone Home CloudIQ Project" at bounding box center [151, 169] width 82 height 26
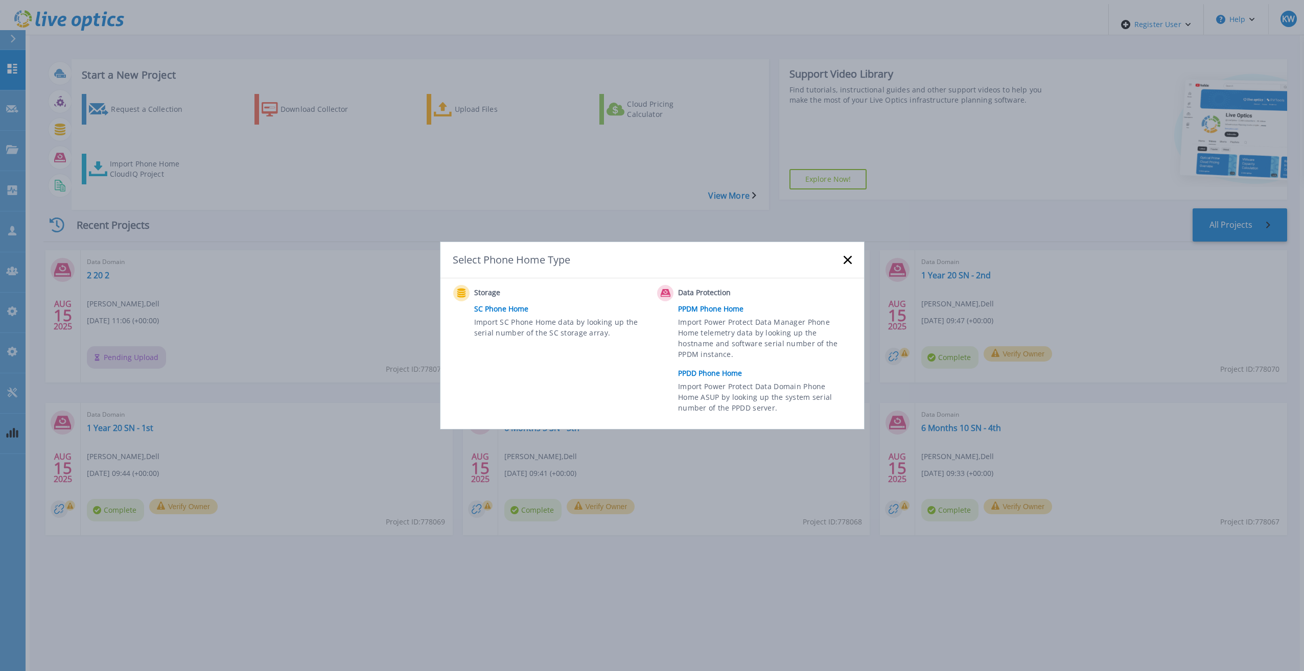
click at [708, 365] on div "Data Protection PPDM Phone Home Import Power Protect Data Manager Phone Home te…" at bounding box center [756, 351] width 199 height 133
click at [702, 376] on link "PPDD Phone Home" at bounding box center [767, 373] width 178 height 15
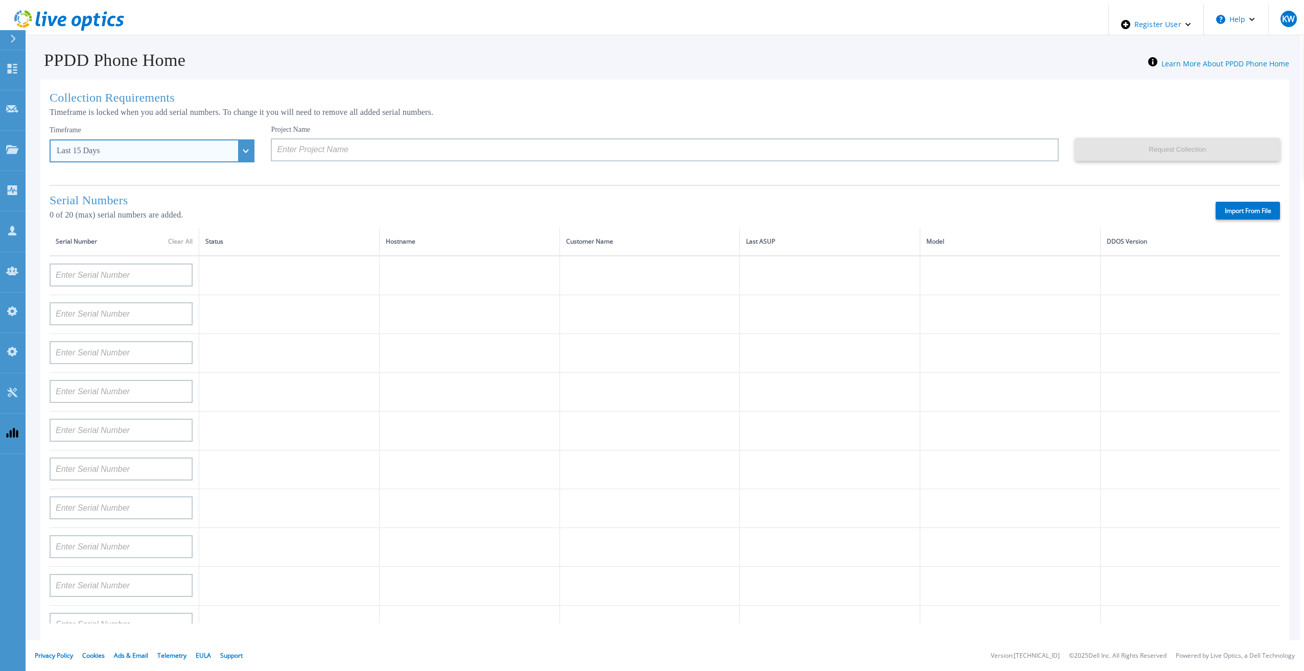
click at [205, 141] on div "Last 15 Days" at bounding box center [152, 150] width 205 height 23
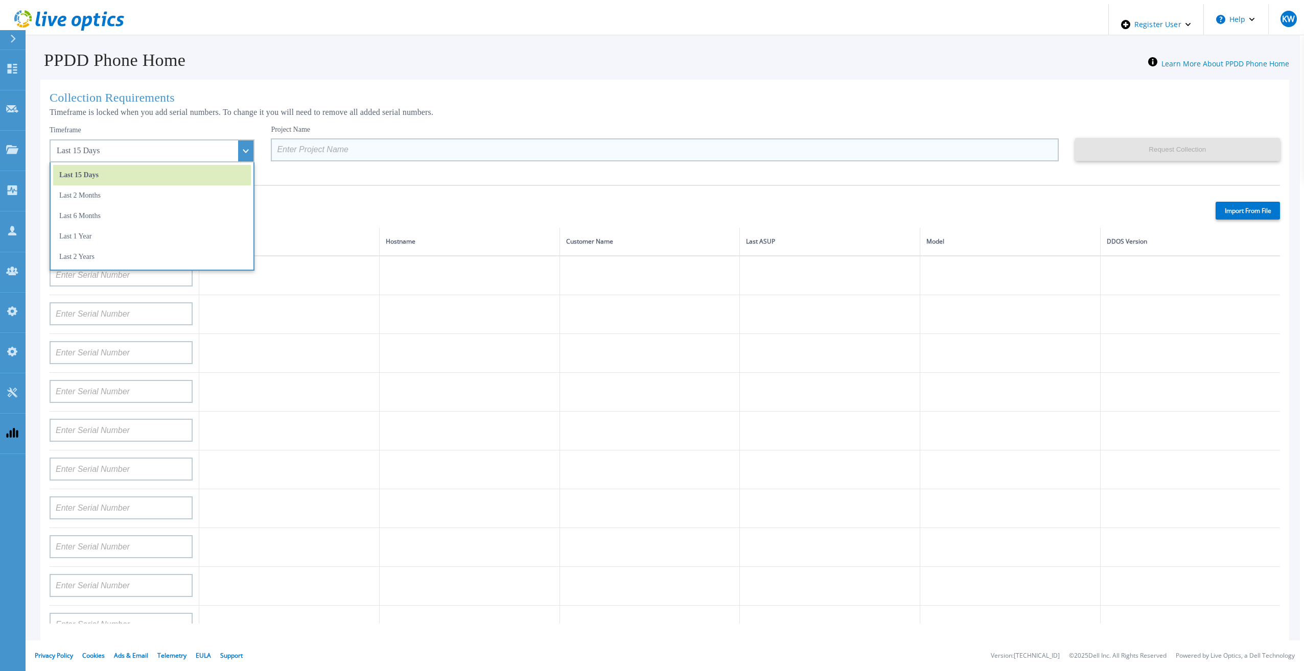
click at [290, 139] on input at bounding box center [664, 149] width 787 height 23
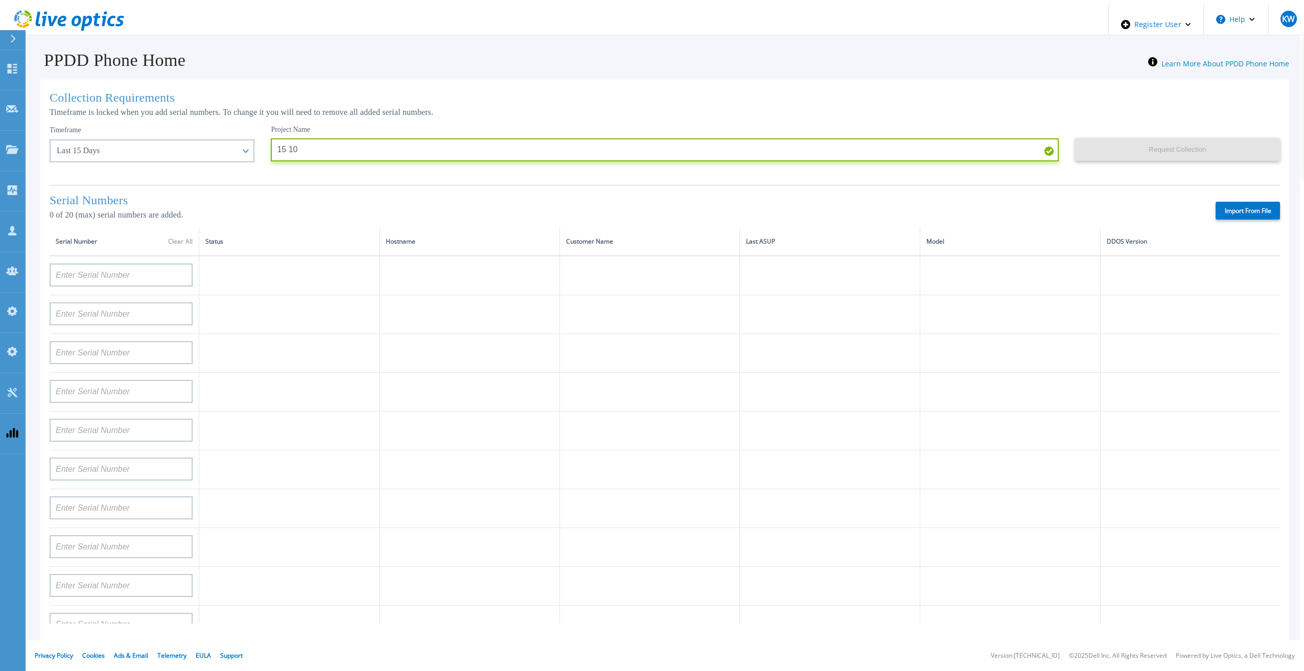
type input "15 10"
click at [1229, 202] on label "Import From File" at bounding box center [1247, 211] width 64 height 18
click at [0, 0] on input "Import From File" at bounding box center [0, 0] width 0 height 0
type input "APM00193603655"
type input "APM00212517749"
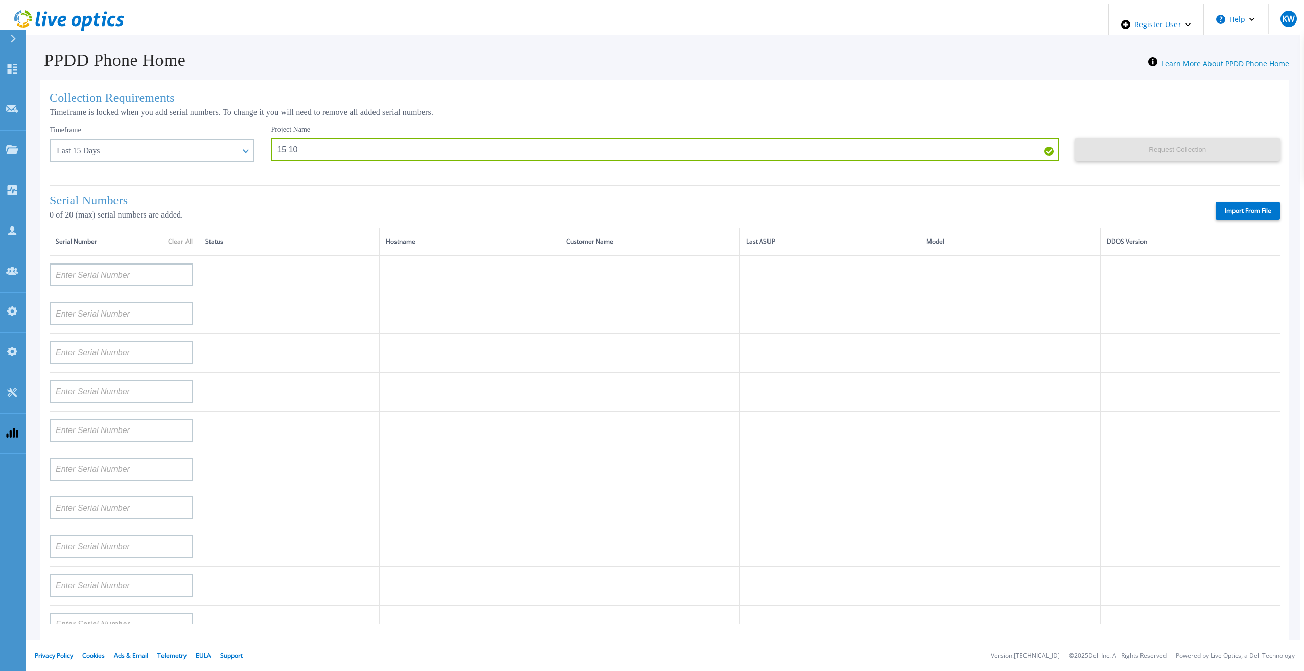
type input "APX00232503742"
type input "APM00212702822"
type input "APM00212610953"
type input "APM00202614668"
type input "APM00212613652"
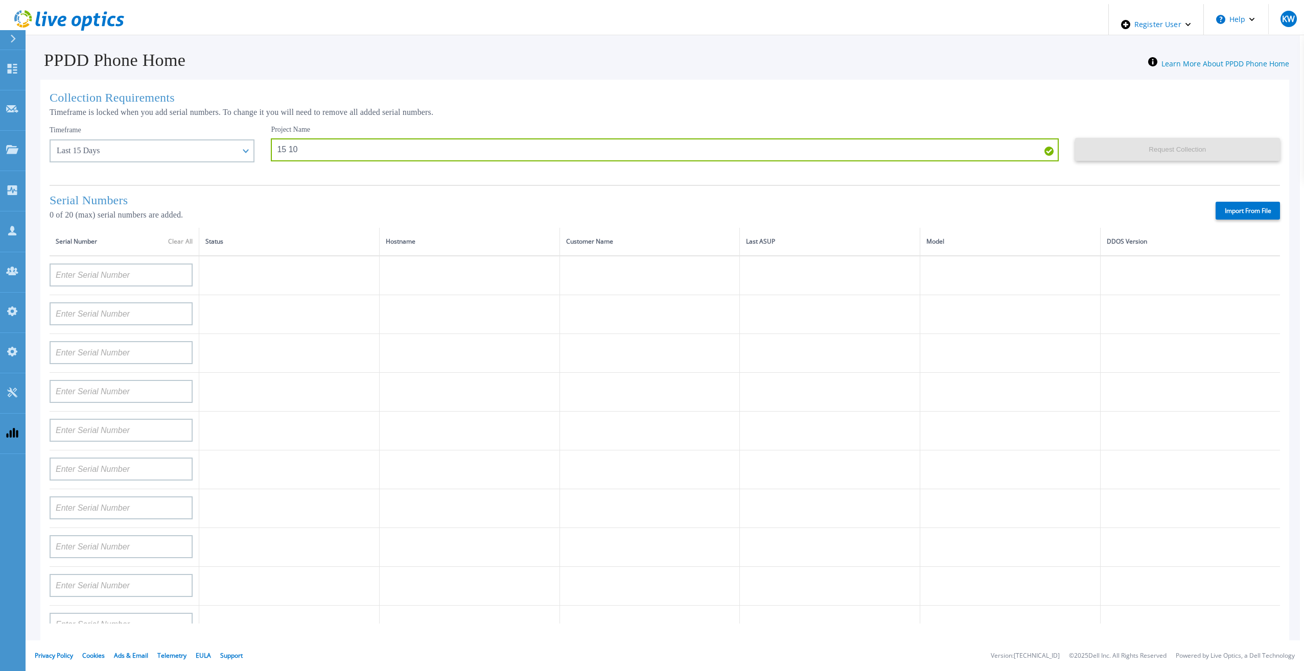
type input "APX00222101185"
type input "AUDVUX6XJHDJFE"
type input "APM00133543104"
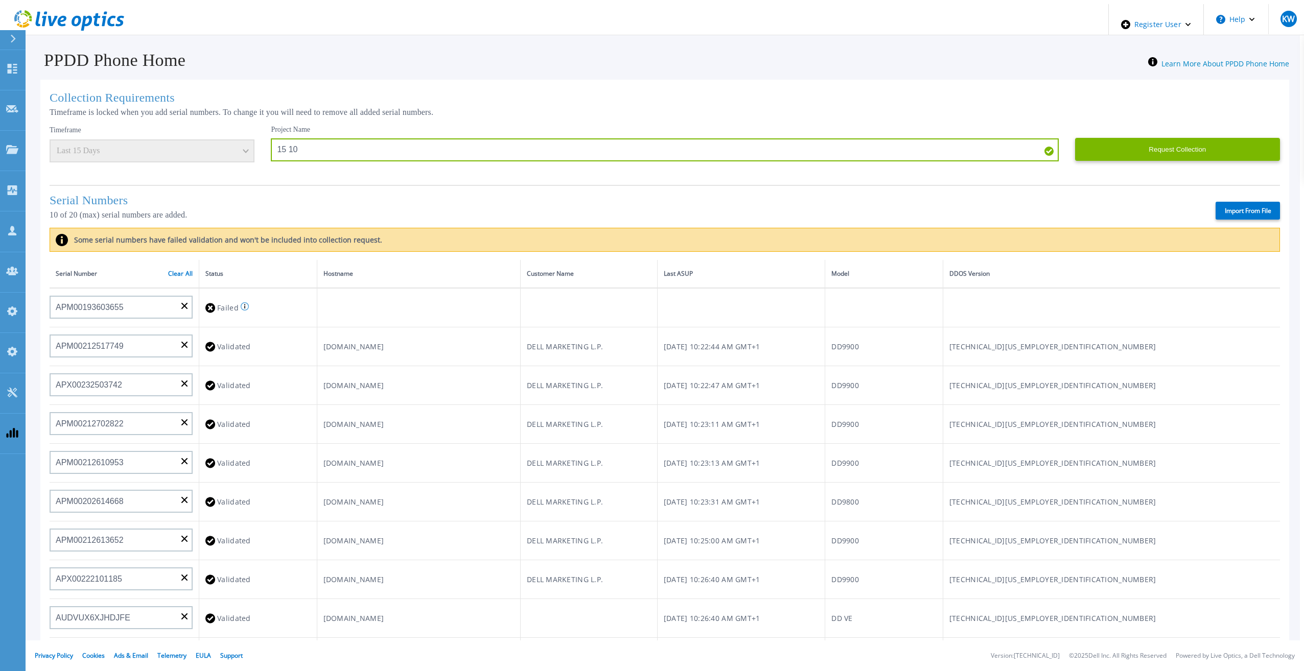
click at [1249, 210] on label "Import From File" at bounding box center [1247, 211] width 64 height 18
click at [0, 0] on input "Import From File" at bounding box center [0, 0] width 0 height 0
type input "APM00211700095"
type input "APX00232503747"
type input "APM00214914093"
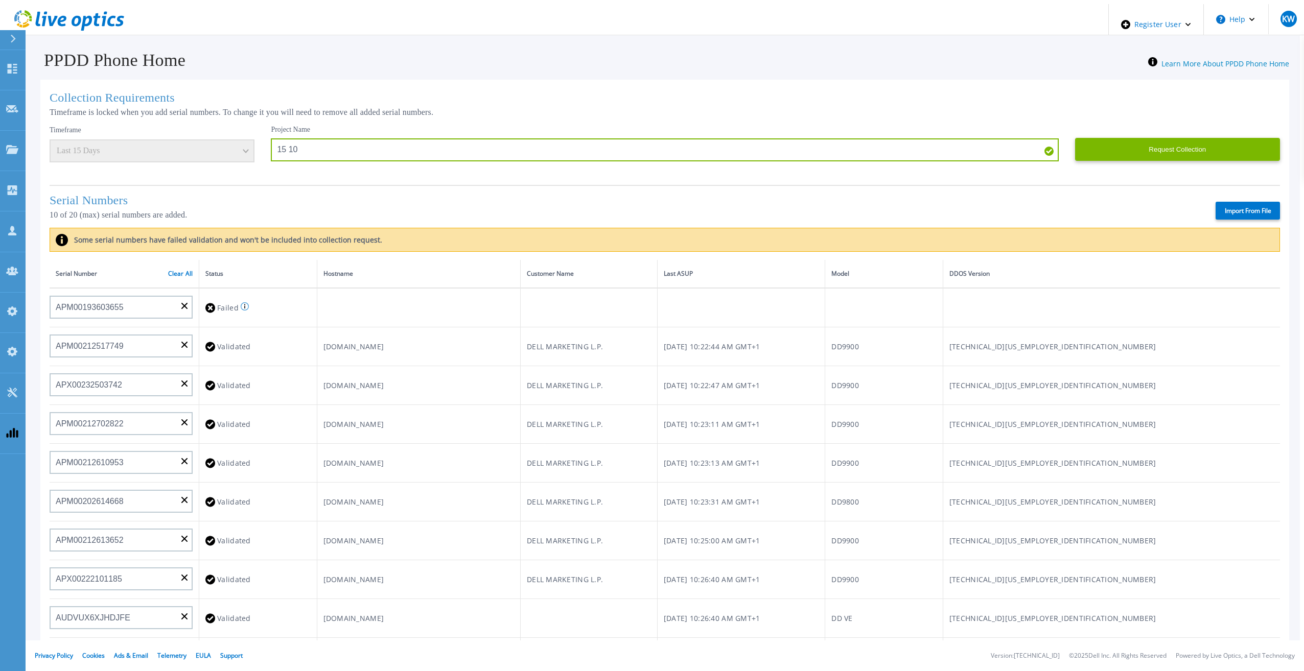
type input "APM00171836329"
type input "APM00212026971"
type input "APM00214914094"
type input "APX00234502218"
type input "APM00212018359"
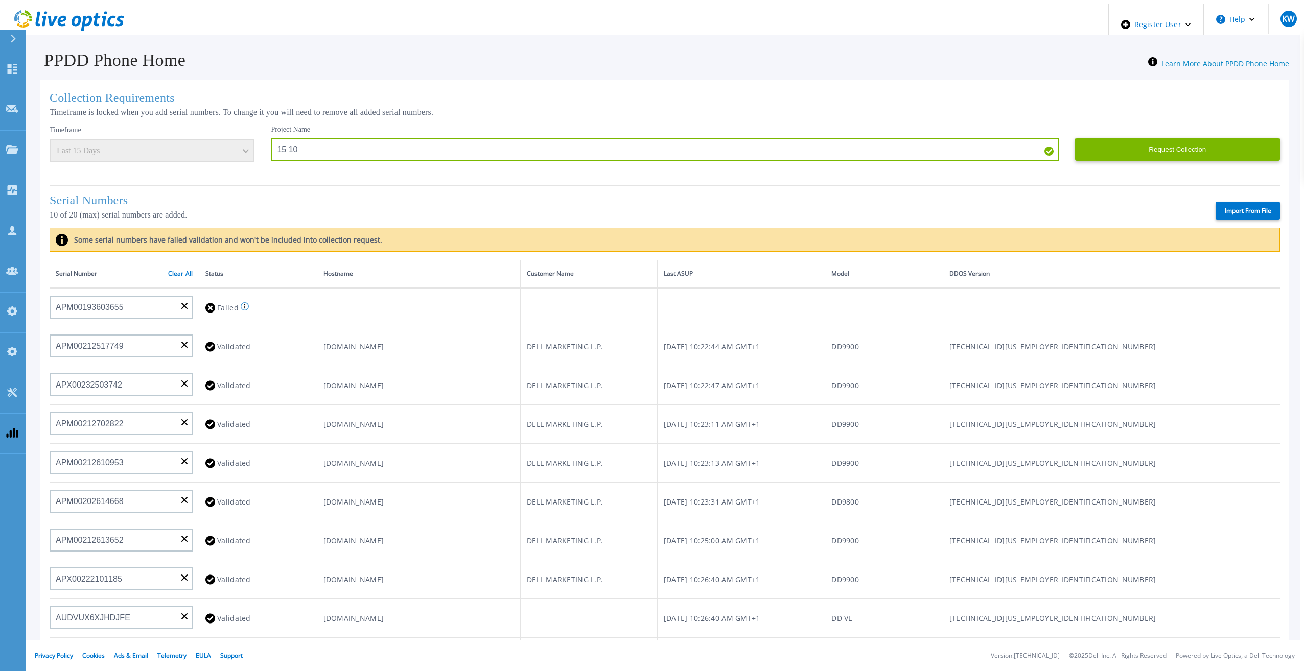
type input "APX00232503745"
type input "APX00232503743"
type input "APM00193603655"
type input "APM00212517749"
type input "APX00232503742"
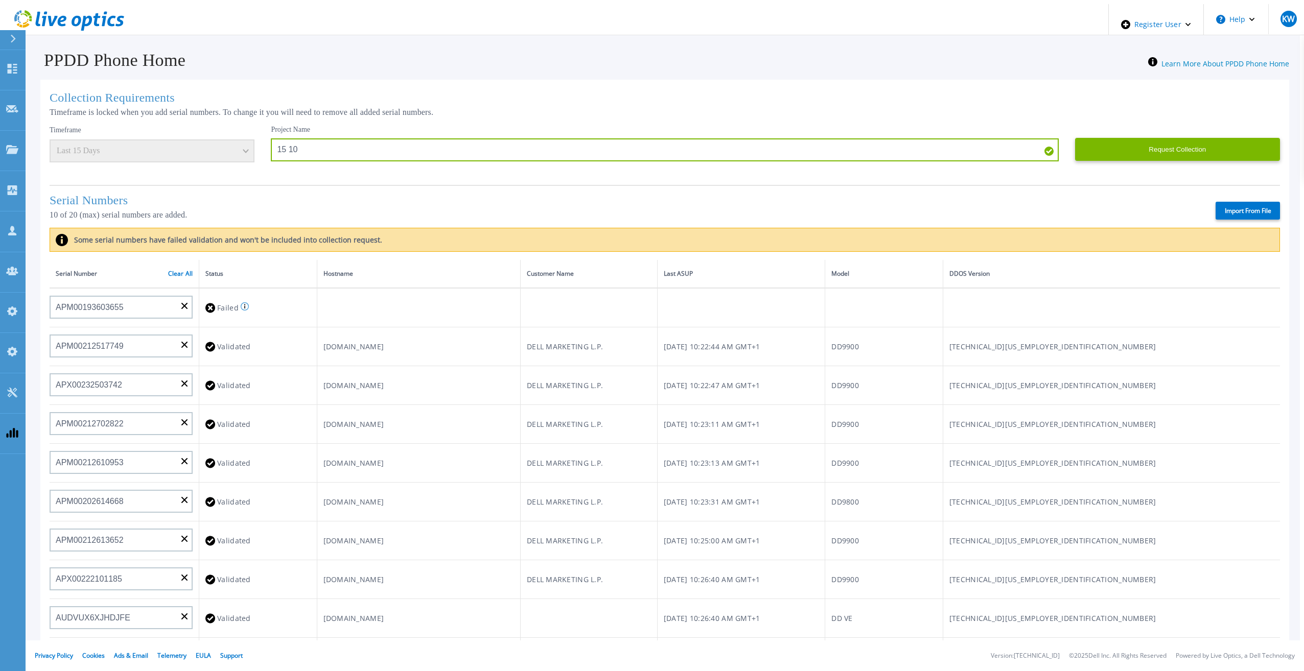
type input "APM00212702822"
type input "APM00212610953"
type input "APM00202614668"
type input "APM00212613652"
type input "APX00222101185"
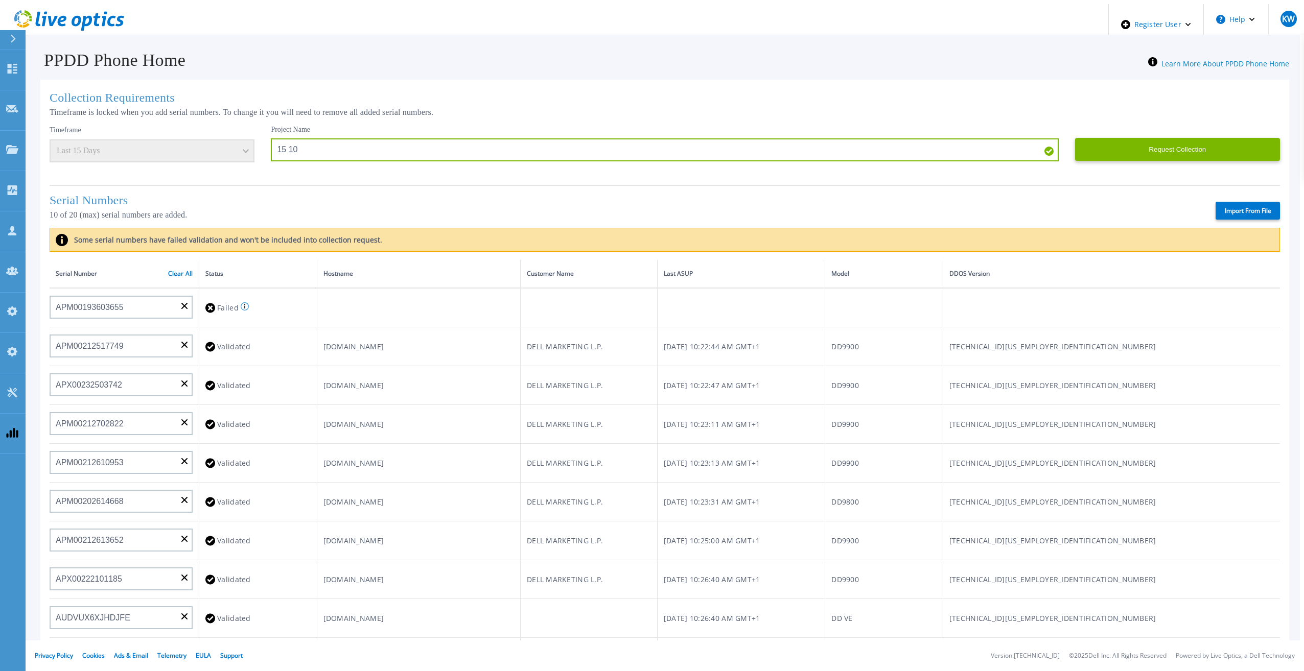
type input "AUDVUX6XJHDJFE"
type input "APM00133543104"
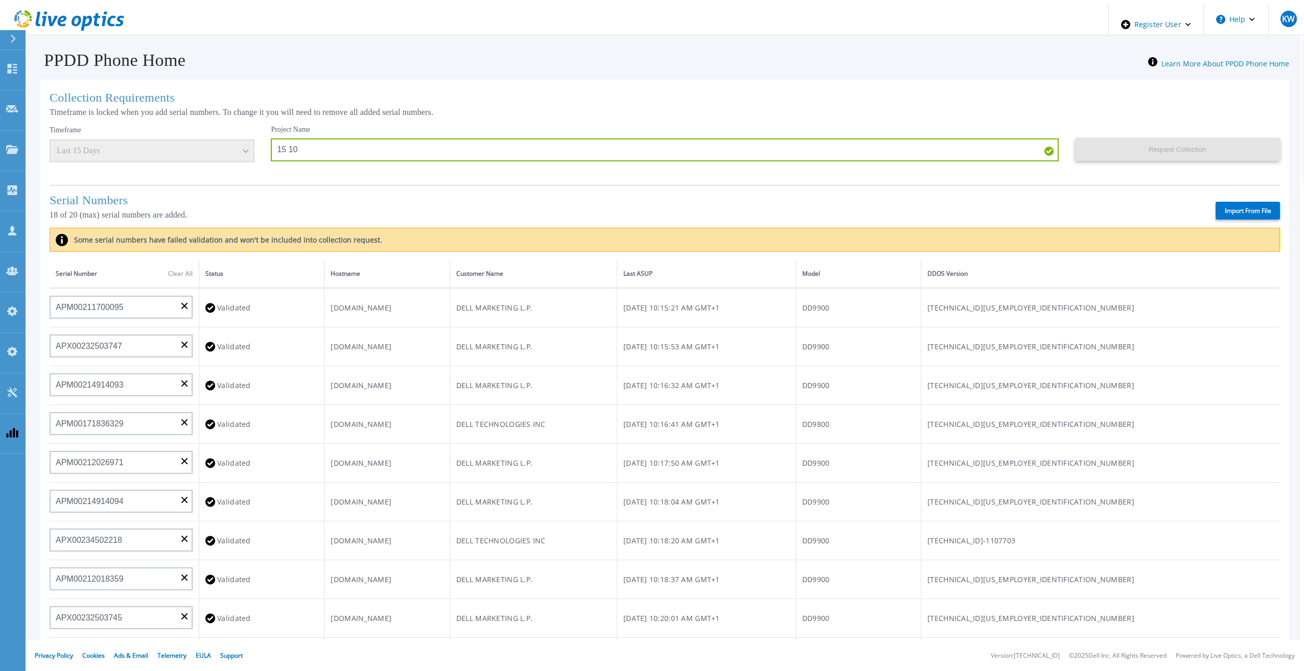
click at [1259, 202] on label "Import From File" at bounding box center [1247, 211] width 64 height 18
click at [0, 0] on input "Import From File" at bounding box center [0, 0] width 0 height 0
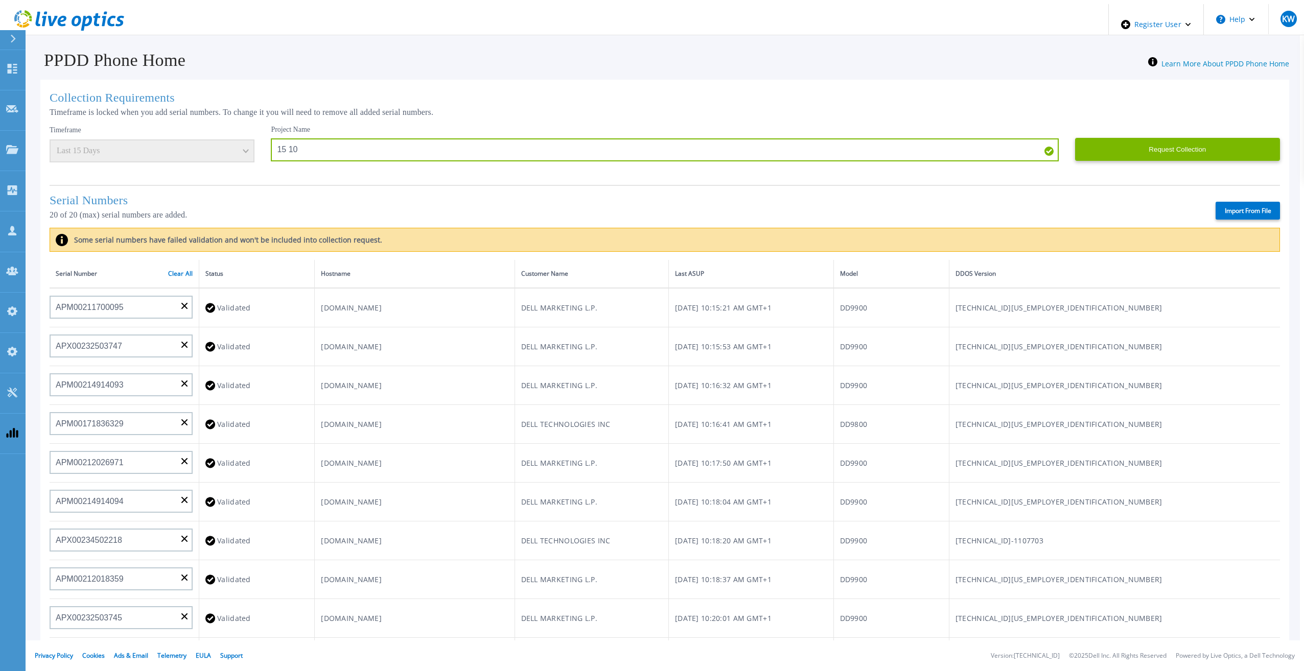
click at [227, 146] on div "Timeframe Last 15 Days" at bounding box center [152, 143] width 205 height 37
click at [177, 271] on link "Clear All" at bounding box center [180, 273] width 25 height 7
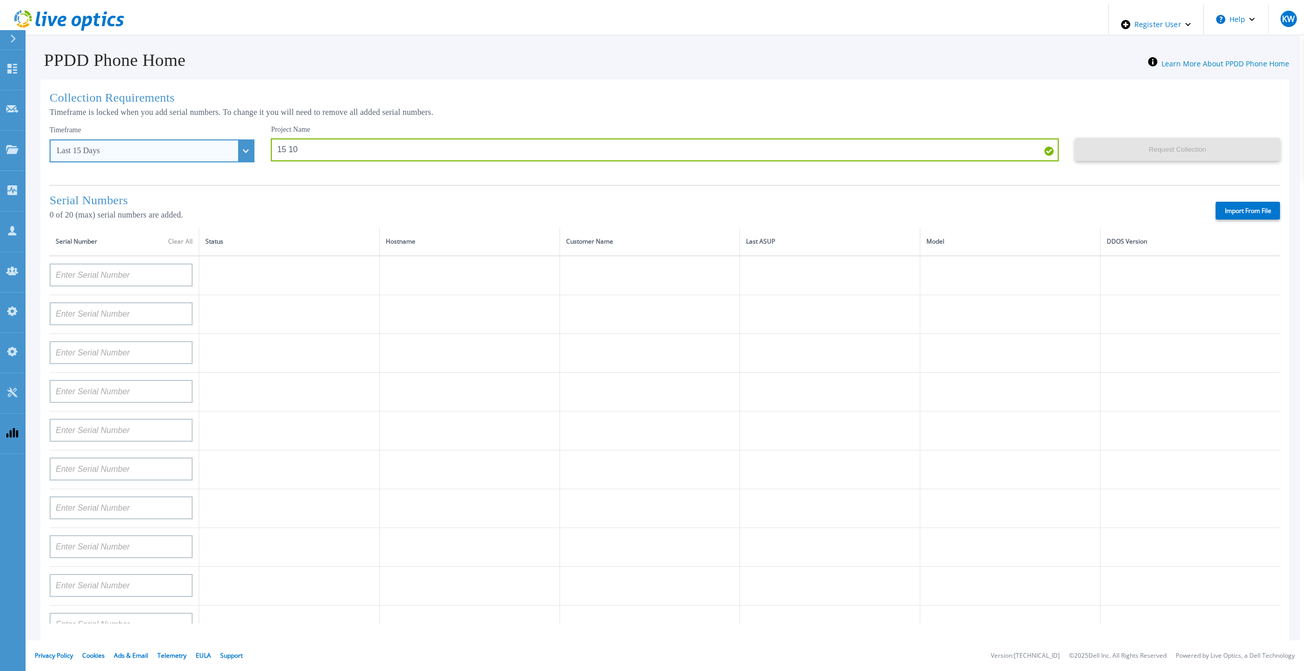
click at [169, 146] on div "Last 15 Days" at bounding box center [146, 150] width 179 height 9
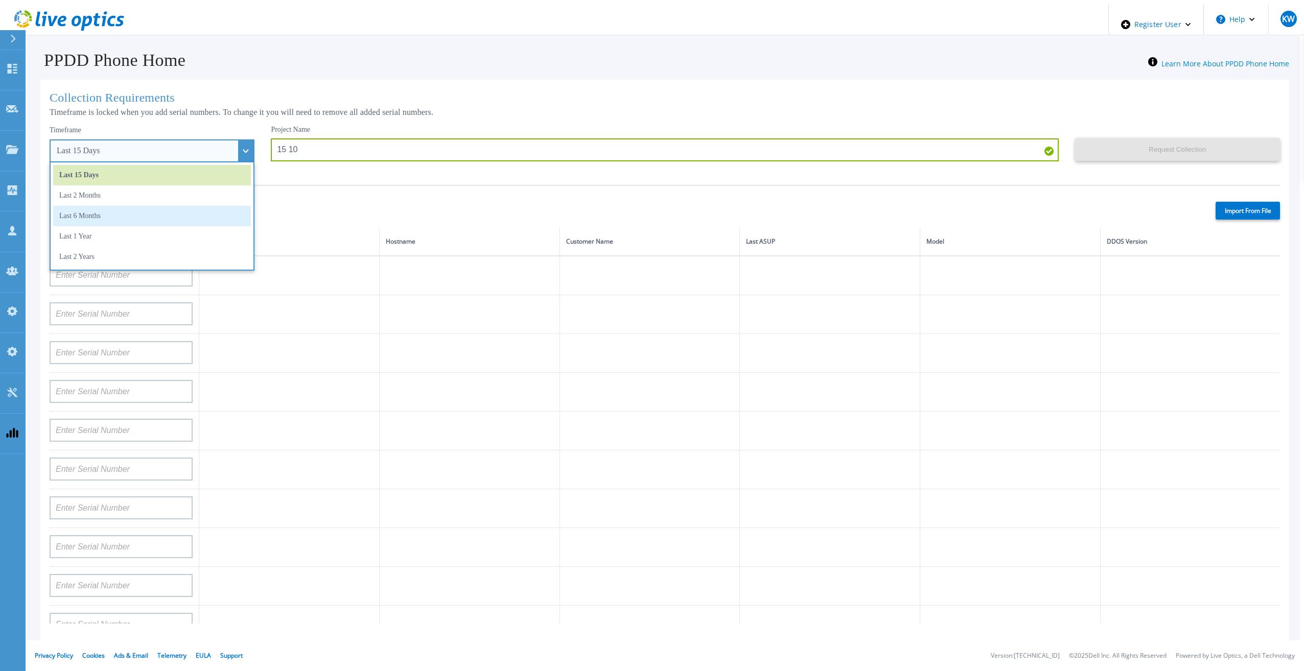
click at [128, 213] on li "Last 6 Months" at bounding box center [152, 216] width 198 height 20
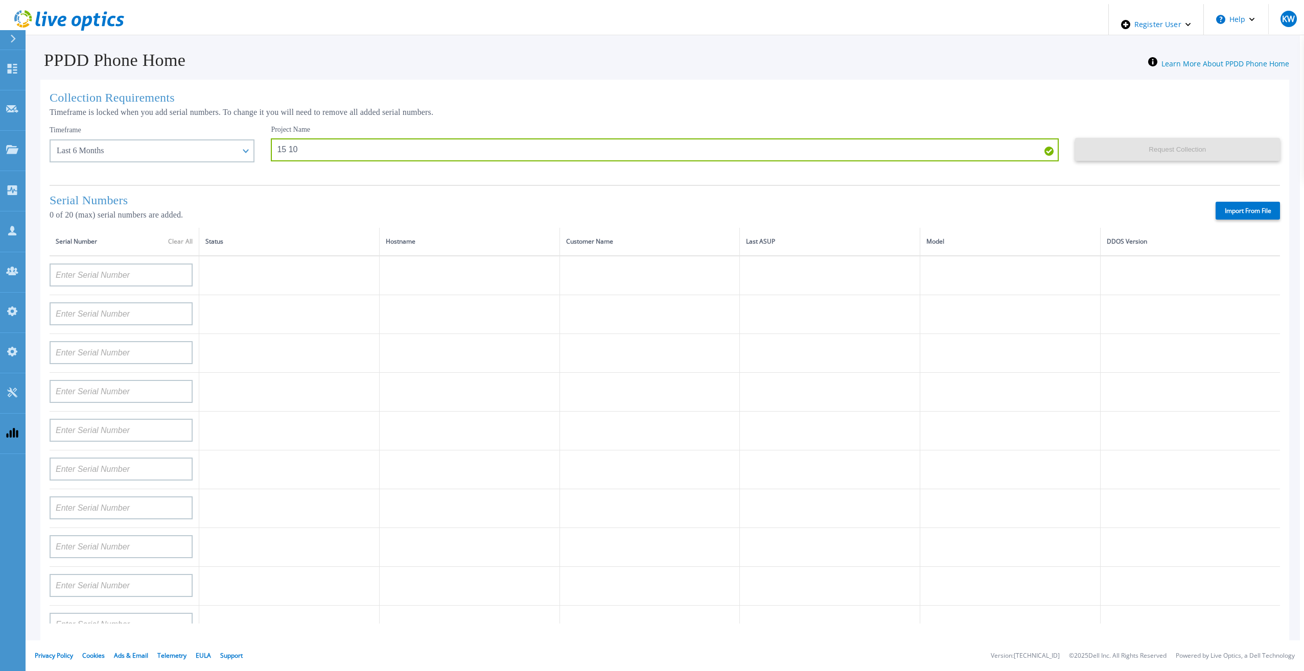
click at [1241, 212] on label "Import From File" at bounding box center [1247, 211] width 64 height 18
click at [0, 0] on input "Import From File" at bounding box center [0, 0] width 0 height 0
type input "APM00211700095"
type input "APX00232503747"
type input "APM00214914093"
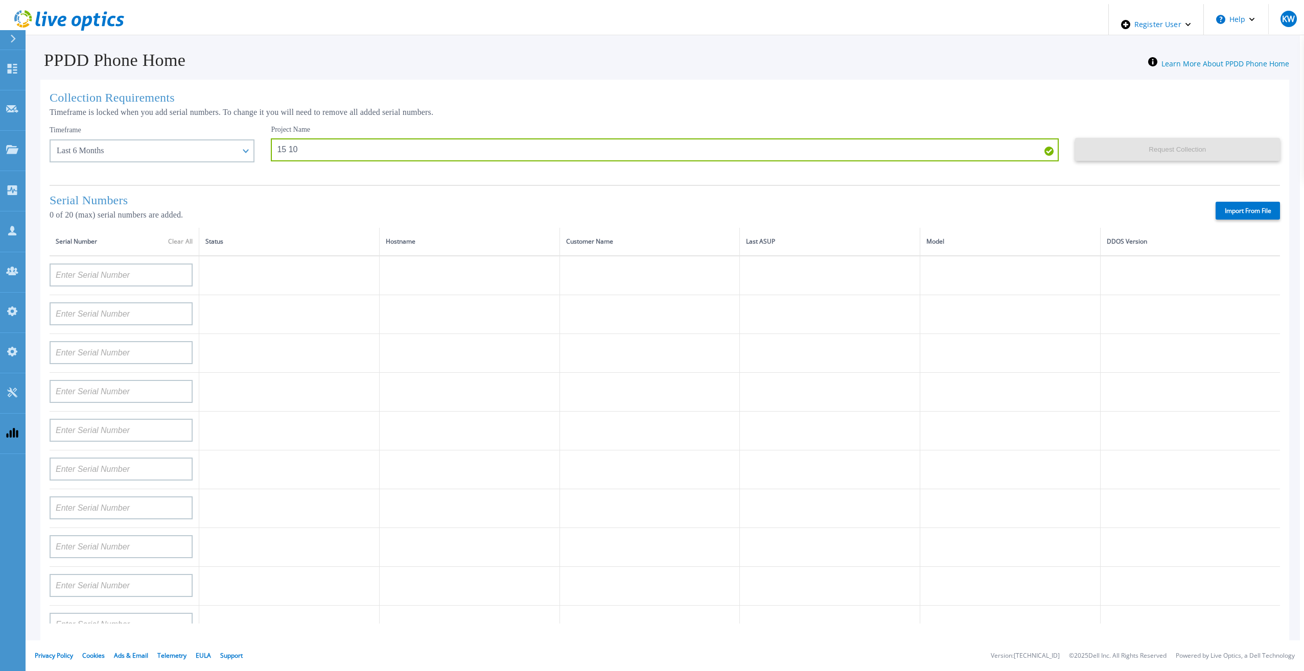
type input "APM00171836329"
type input "APM00212026971"
type input "APM00214914094"
type input "APX00234502218"
type input "APM00212018359"
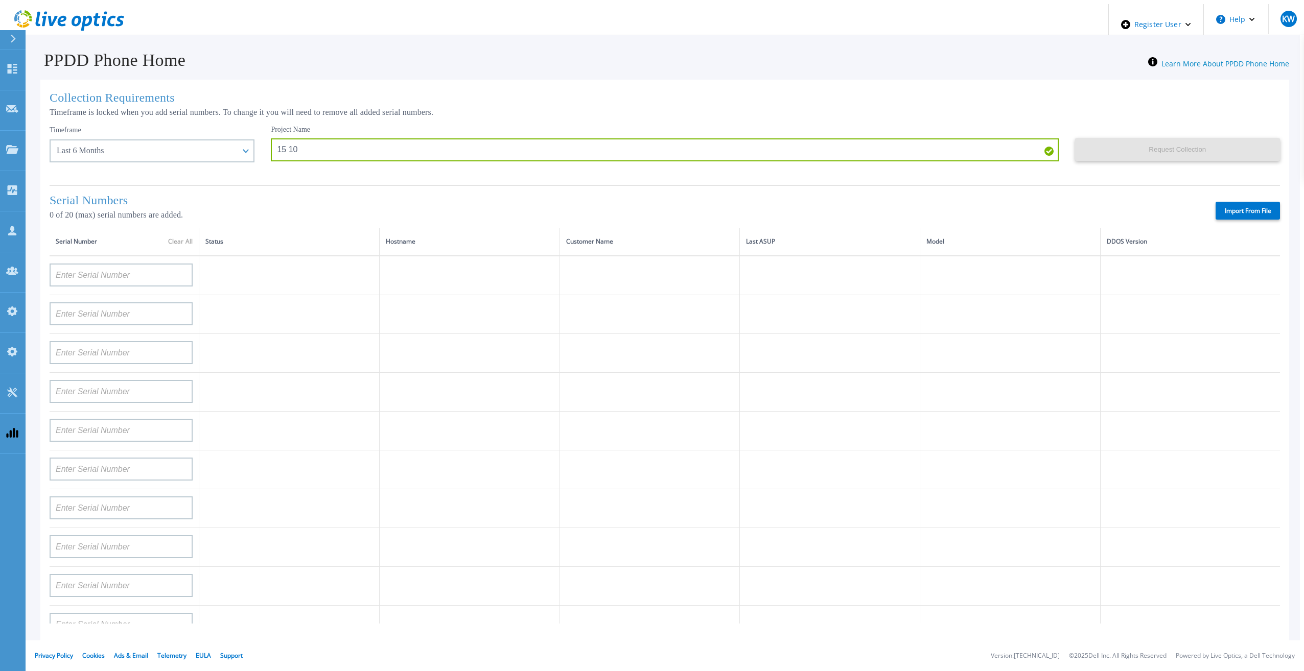
type input "APX00232503745"
type input "APX00232503743"
type input "APM00193603655"
type input "APM00212517749"
type input "APX00232503742"
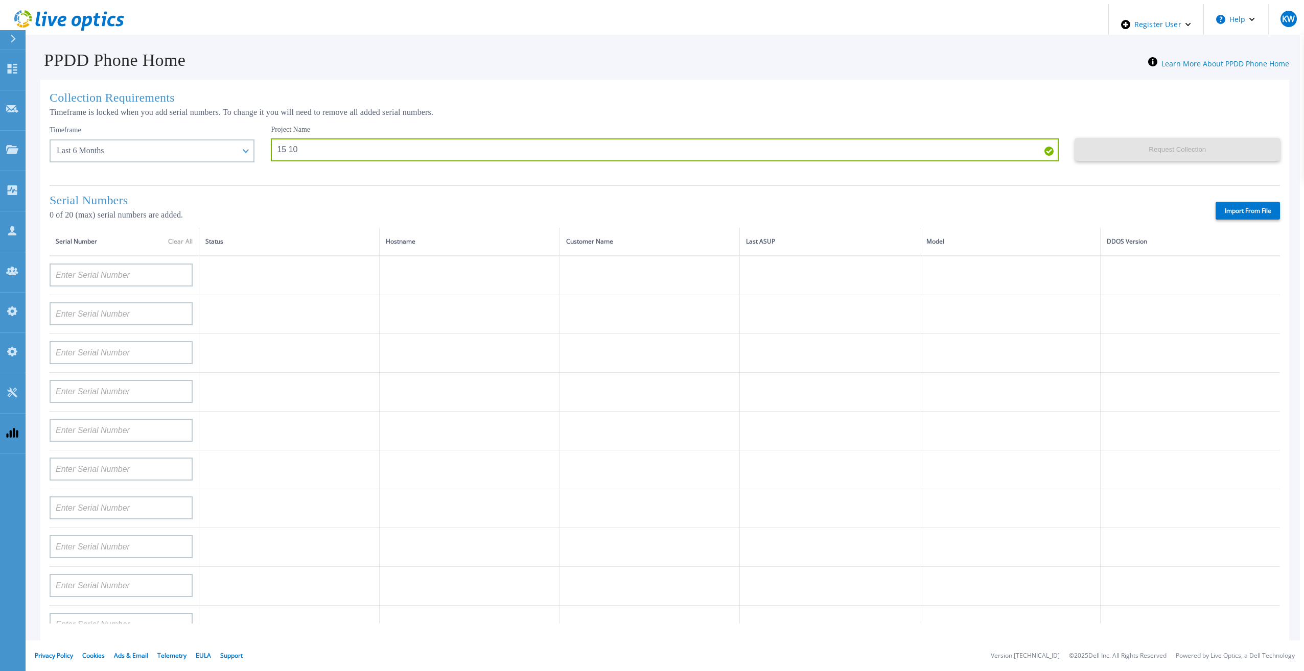
type input "APM00212702822"
type input "APM00212610953"
type input "APM00202614668"
type input "APM00212613652"
type input "APX00222101185"
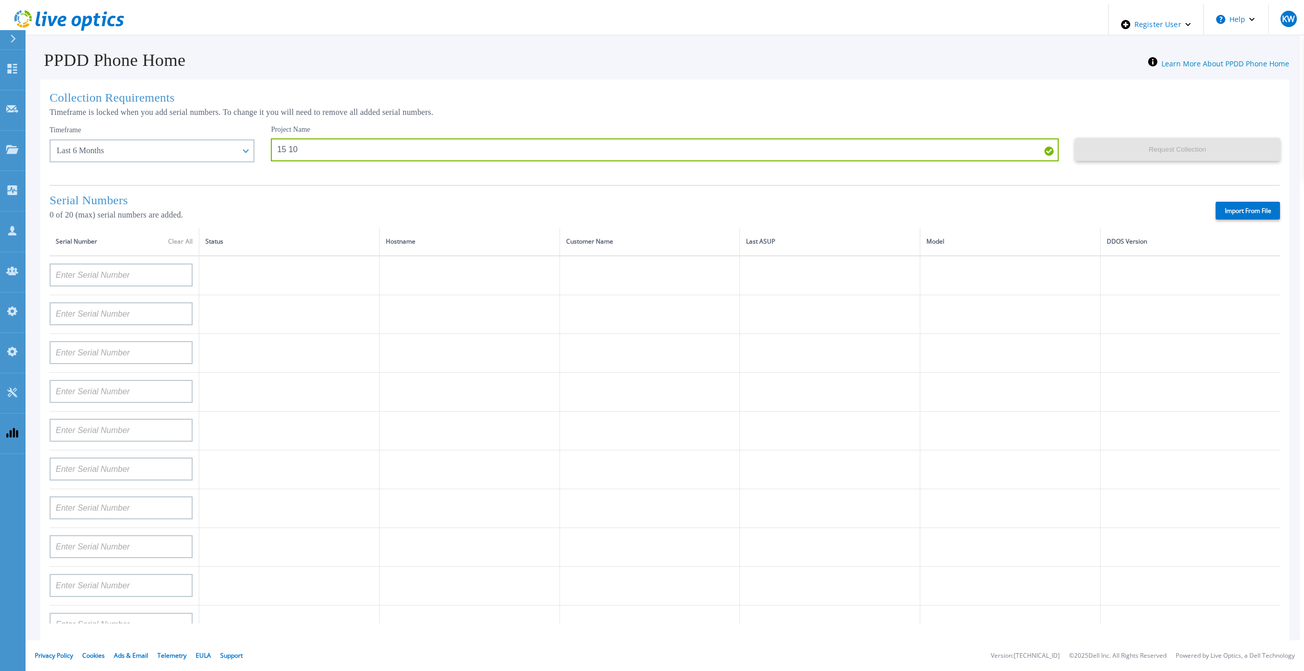
type input "AUDVUX6XJHDJFE"
type input "APM00133543104"
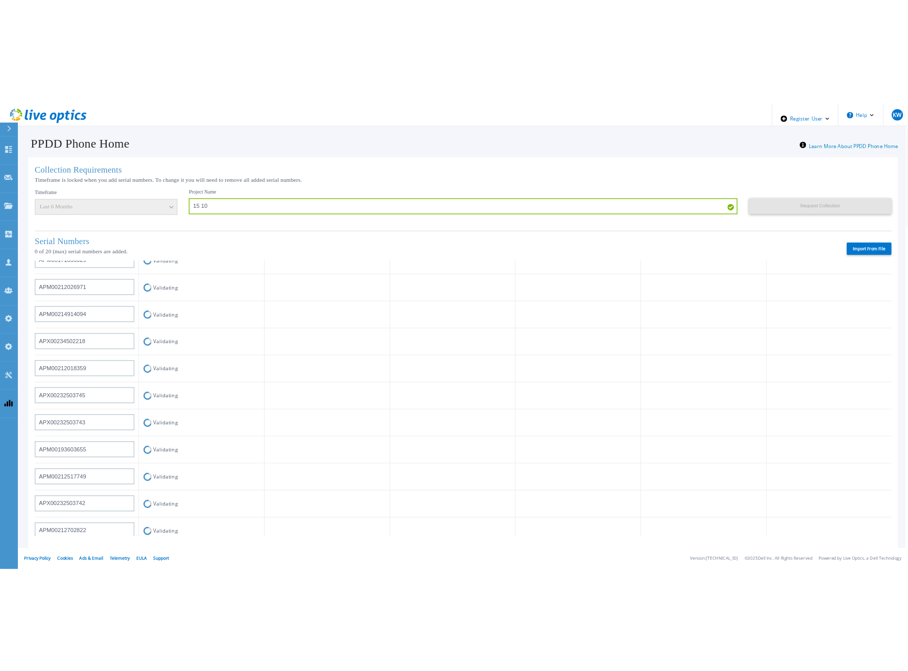
scroll to position [409, 0]
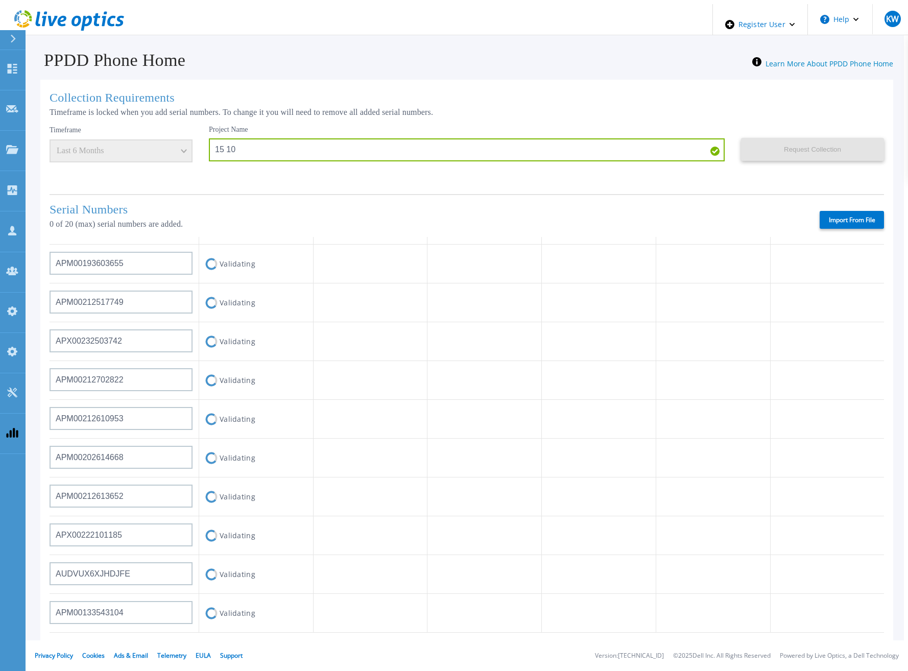
click at [313, 361] on td at bounding box center [370, 380] width 114 height 39
click at [336, 168] on div "Project Name 15 10" at bounding box center [475, 155] width 532 height 61
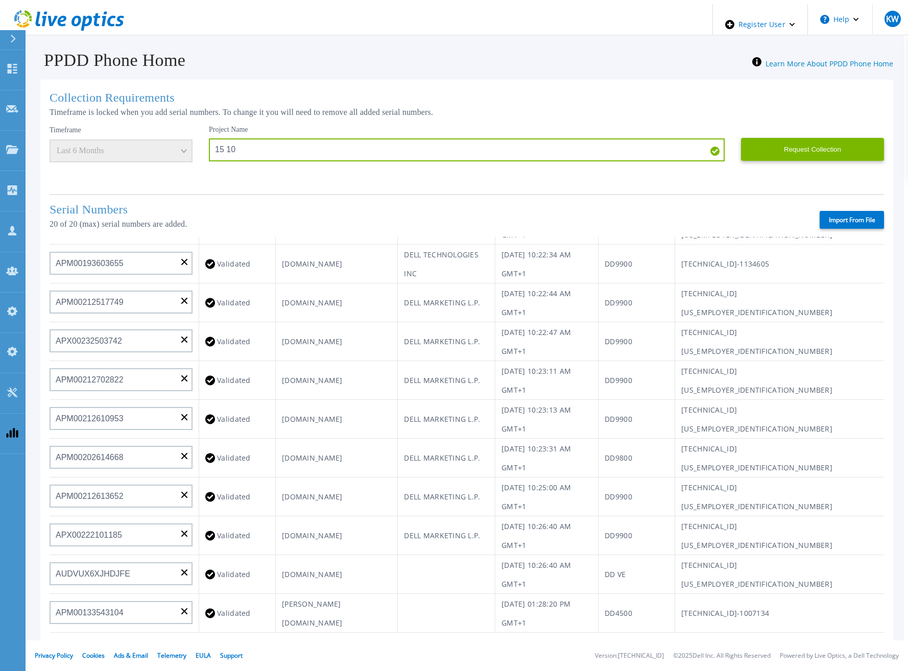
click at [718, 102] on div "Collection Requirements Timeframe is locked when you add serial numbers. To cha…" at bounding box center [466, 411] width 853 height 662
click at [795, 146] on button "Request Collection" at bounding box center [812, 149] width 143 height 23
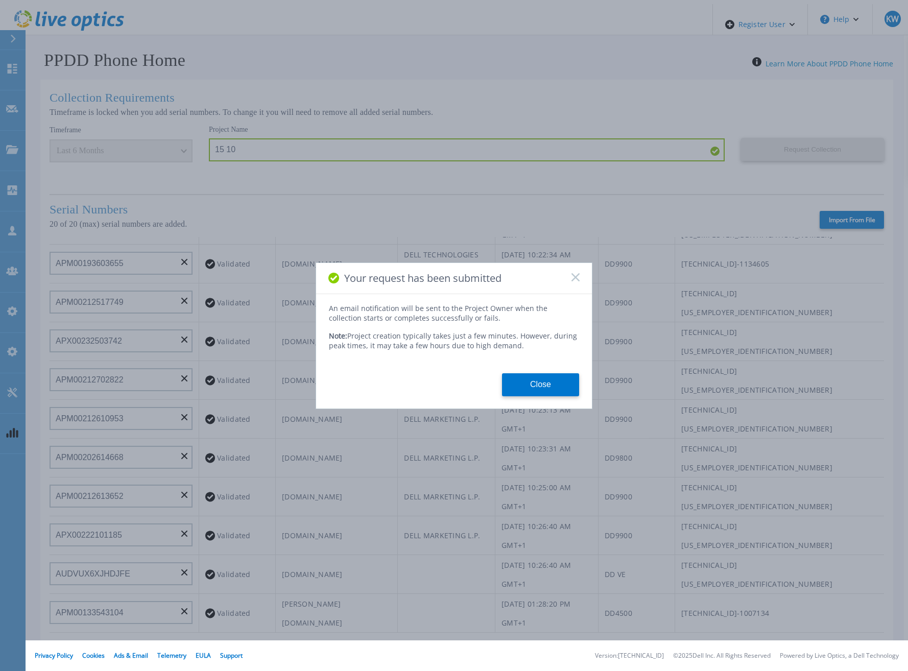
click at [530, 364] on div "An email notification will be sent to the Project Owner when the collection sta…" at bounding box center [454, 349] width 276 height 93
click at [526, 387] on button "Close" at bounding box center [540, 384] width 77 height 23
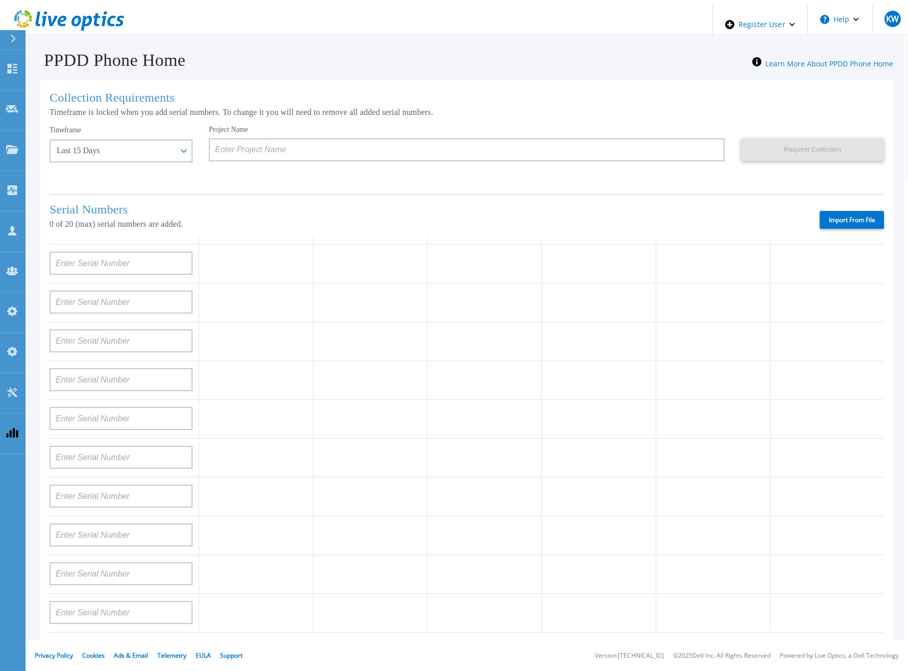
click at [840, 211] on label "Import From File" at bounding box center [852, 220] width 64 height 18
click at [0, 0] on input "Import From File" at bounding box center [0, 0] width 0 height 0
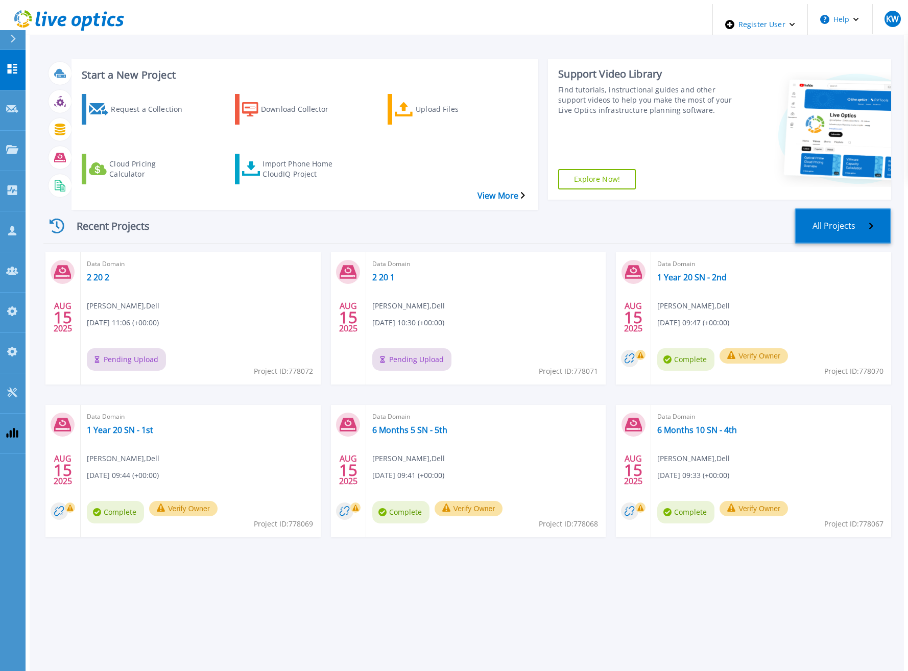
click at [861, 208] on link "All Projects" at bounding box center [843, 225] width 97 height 35
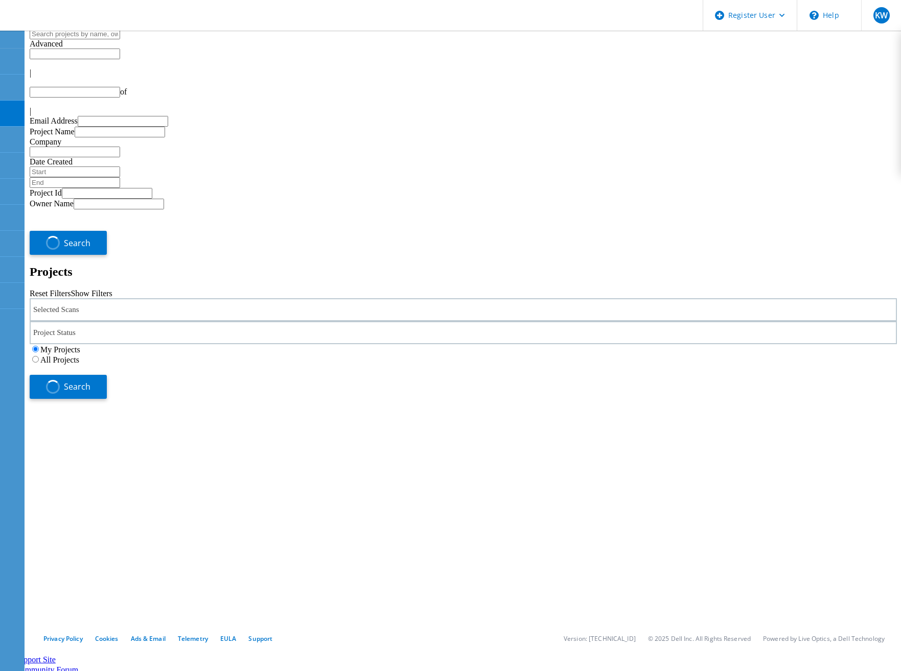
type input "1"
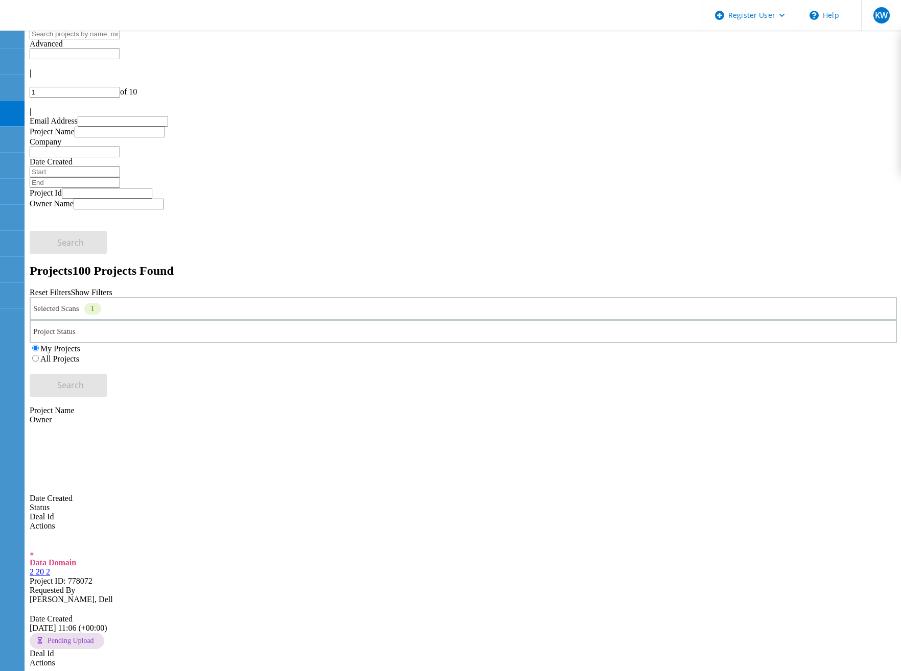
click at [10, 6] on use at bounding box center [10, 6] width 0 height 0
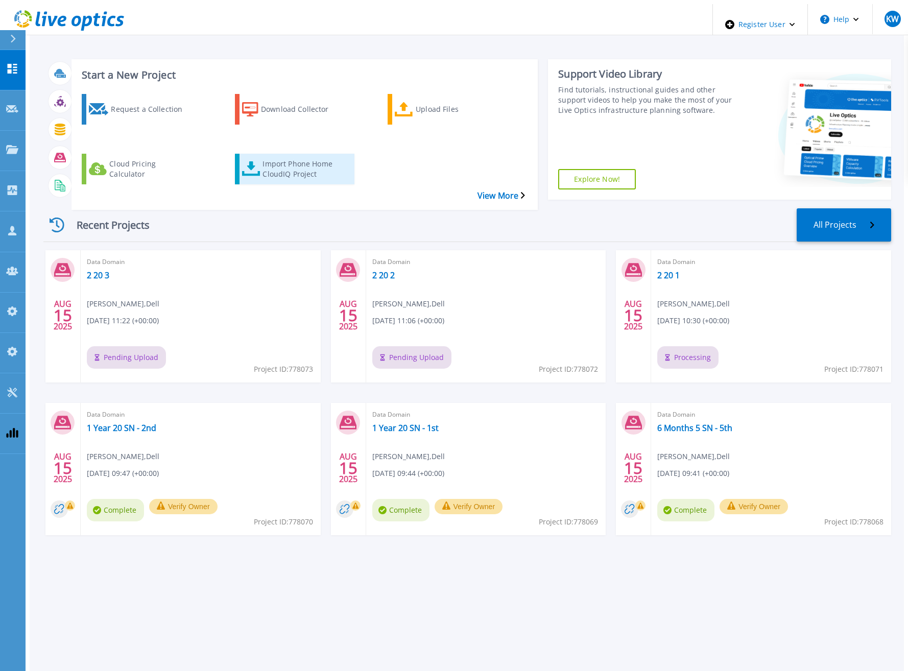
click at [291, 156] on div "Import Phone Home CloudIQ Project" at bounding box center [304, 169] width 82 height 26
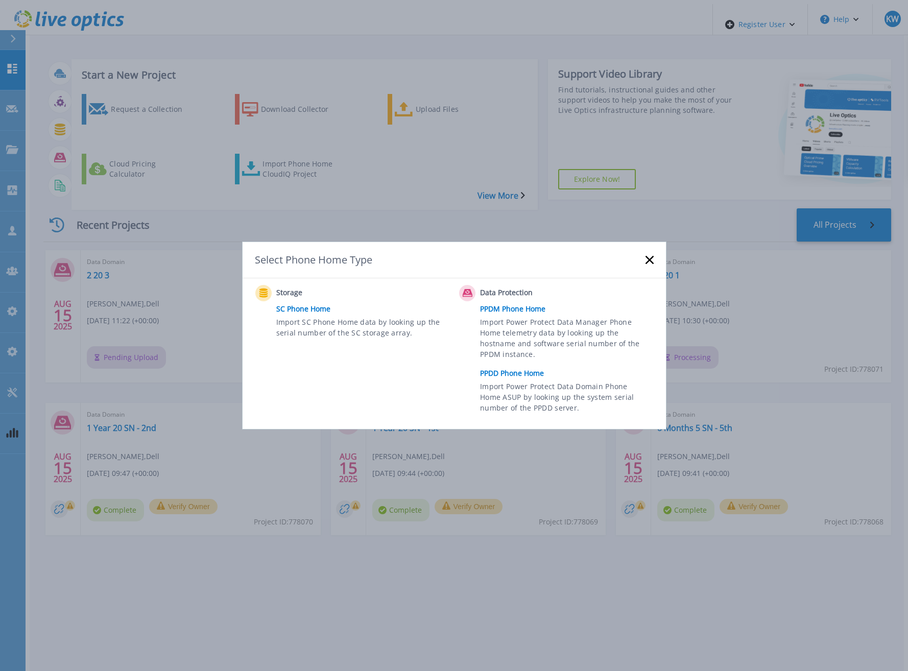
click at [529, 371] on link "PPDD Phone Home" at bounding box center [569, 373] width 178 height 15
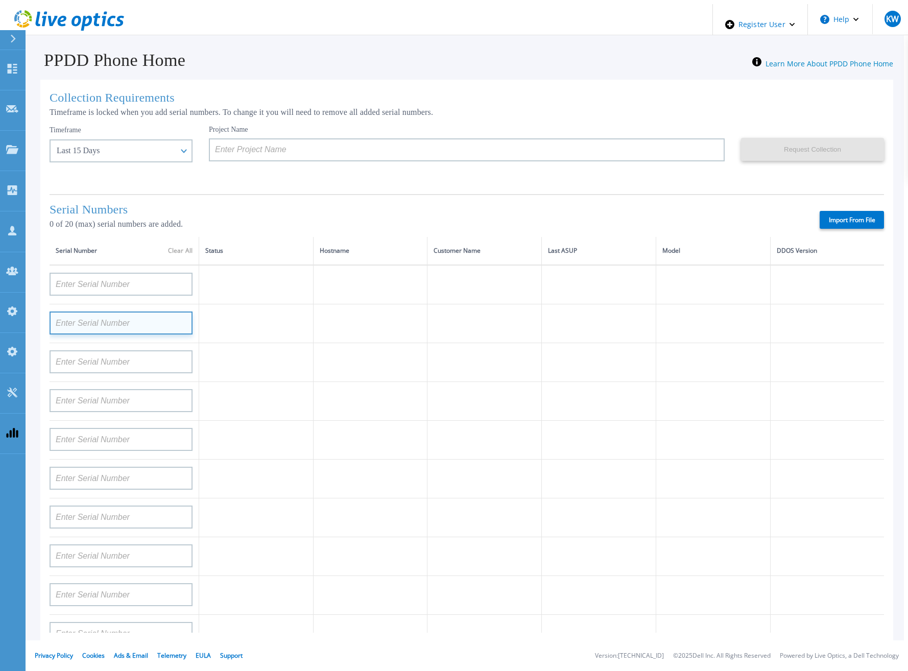
click at [137, 326] on input at bounding box center [121, 323] width 143 height 23
paste input "ANDROS0T4161-D"
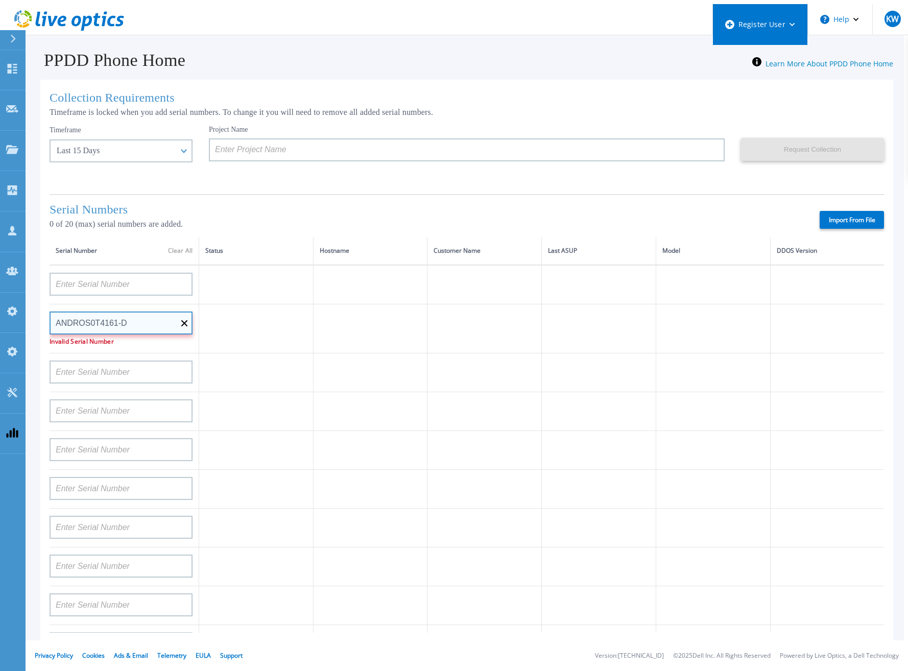
type input "ANDROS0T4161-D"
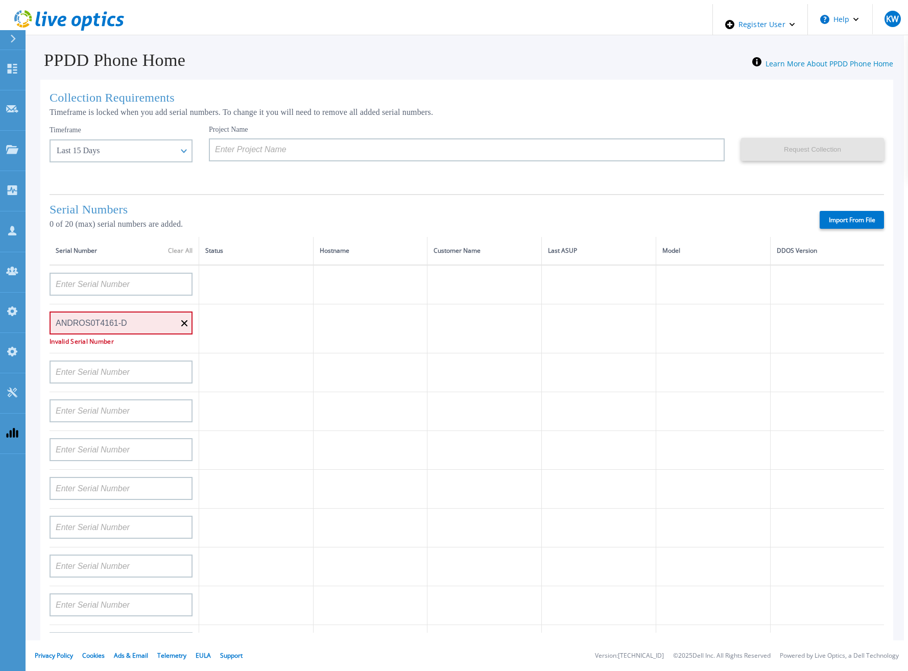
click at [846, 213] on label "Import From File" at bounding box center [852, 220] width 64 height 18
click at [0, 0] on input "Import From File" at bounding box center [0, 0] width 0 height 0
type input "APM00182527487"
type input "FNM00173740080"
type input "APM00171417851"
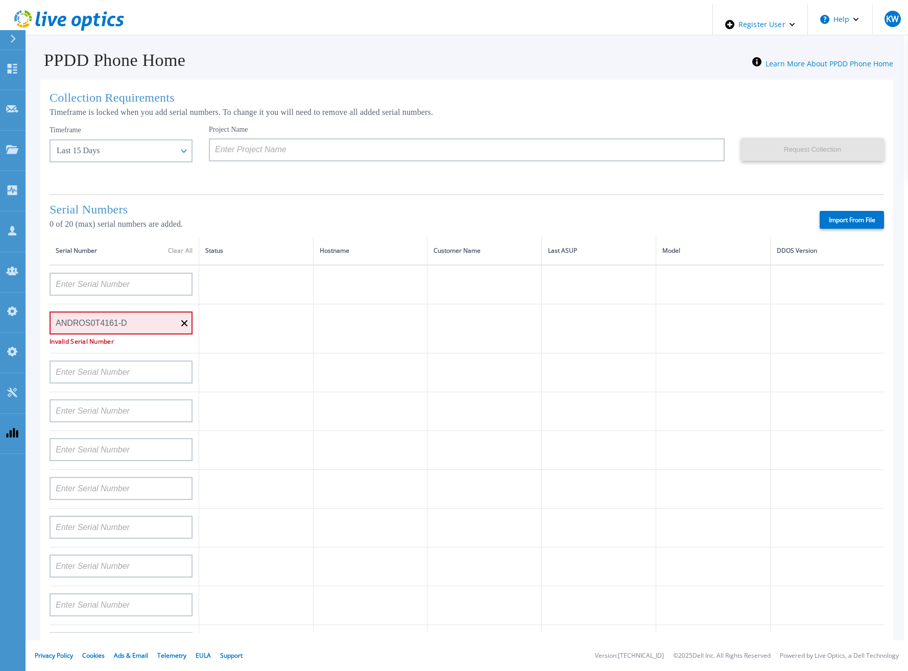
type input "APM00214907936"
type input "APX00232004279"
type input "APM00171836328"
type input "APM00171417852"
type input "AUDVZBFR65DB5U"
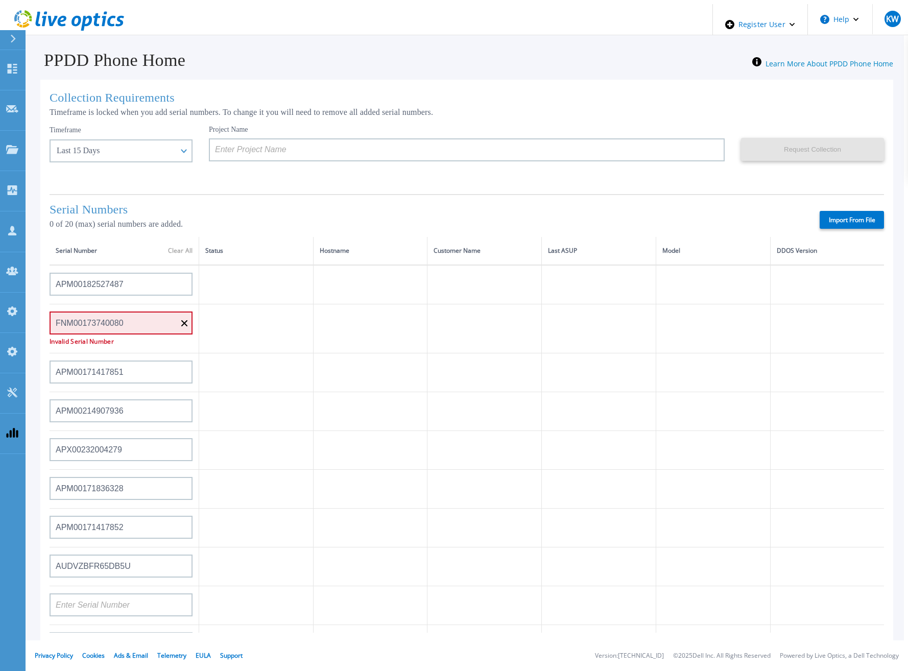
type input "CRK00241916749"
type input "APX00231205149"
type input "APM00181819857"
type input "CKM00180702043"
type input "APM00182123209"
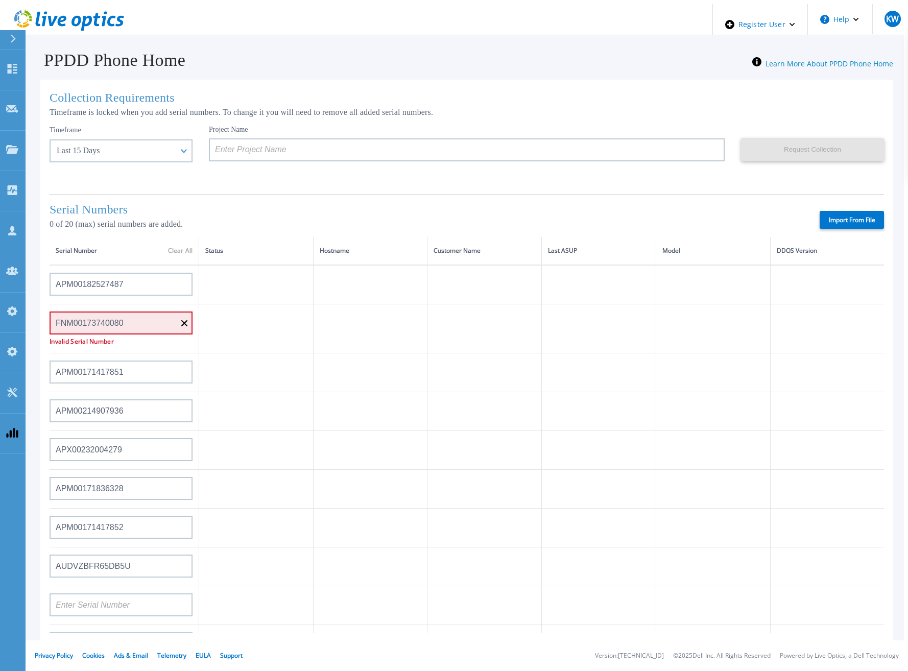
type input "TF3J4180100136"
type input "APM00214914093"
type input "TF3J4180100179"
type input "APM00212026970"
type input "APM00212018359"
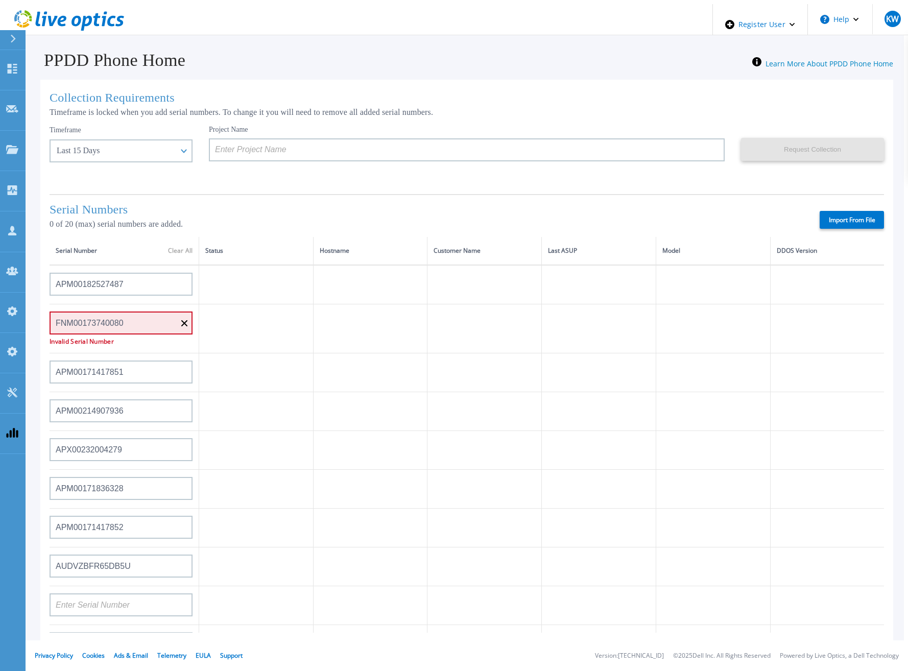
type input "APM00201113325"
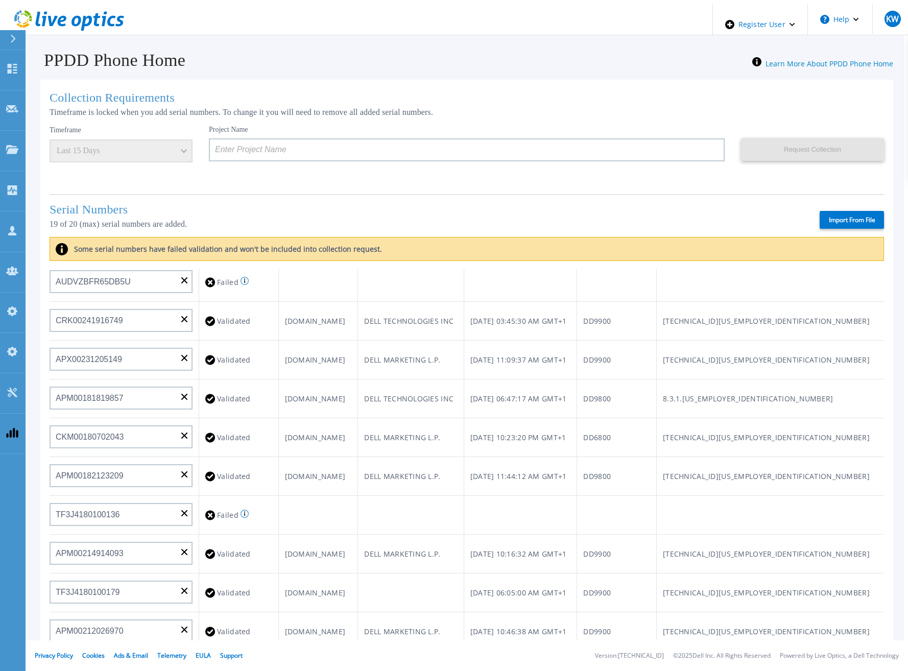
scroll to position [409, 0]
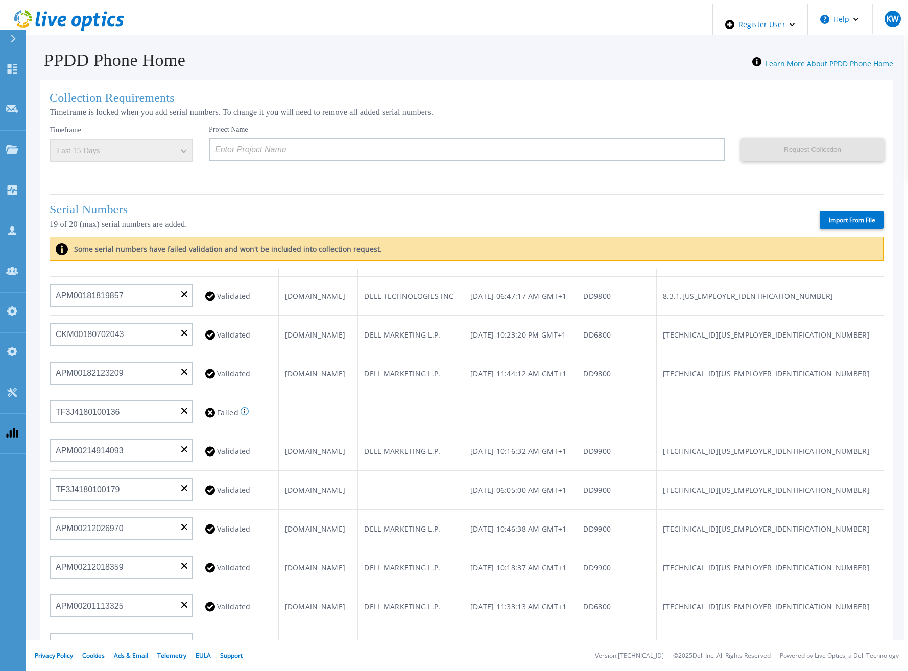
click at [115, 20] on icon at bounding box center [119, 21] width 9 height 11
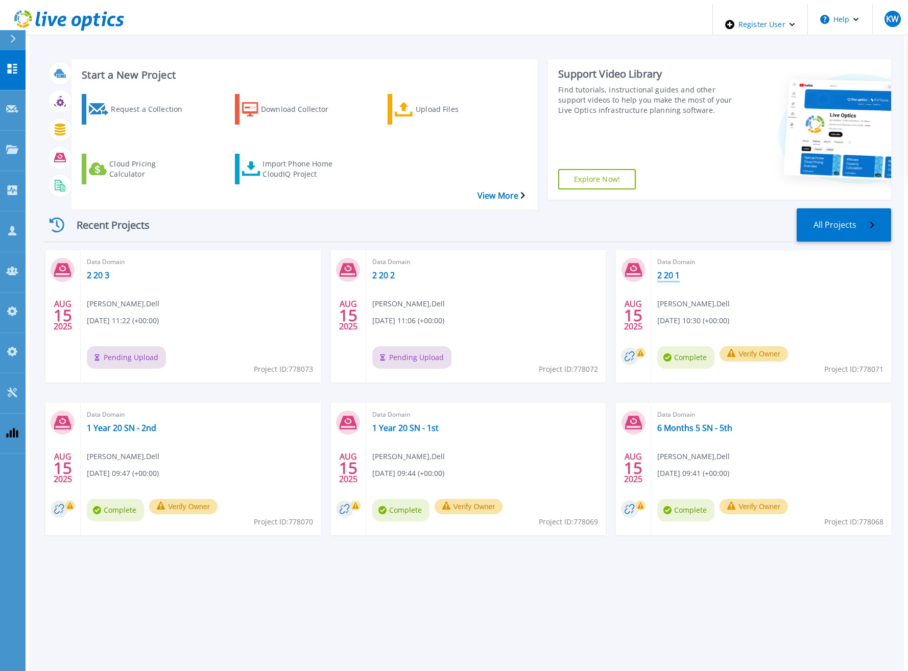
click at [669, 270] on link "2 20 1" at bounding box center [669, 275] width 22 height 10
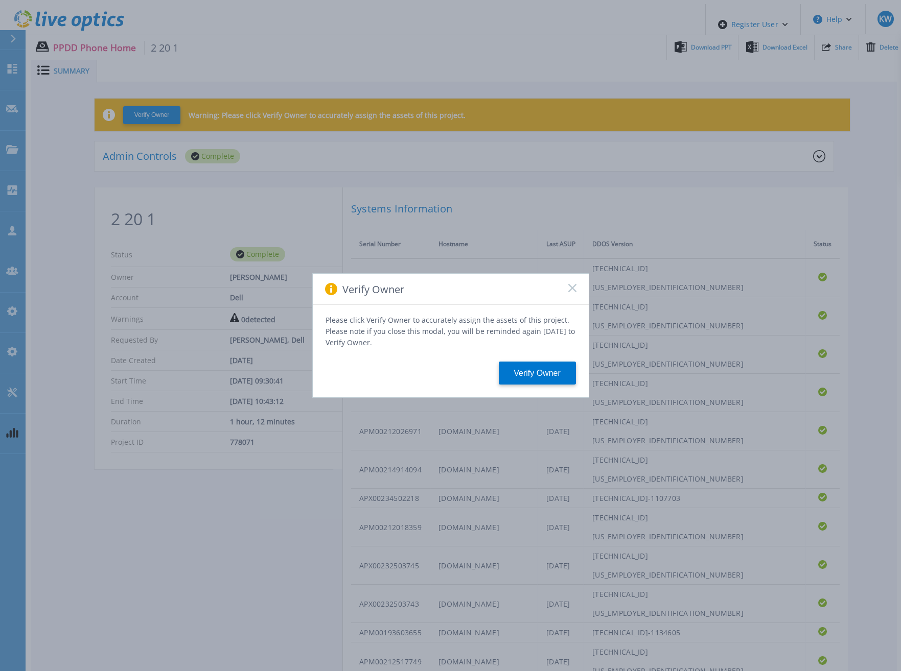
click at [572, 292] on icon at bounding box center [572, 288] width 8 height 8
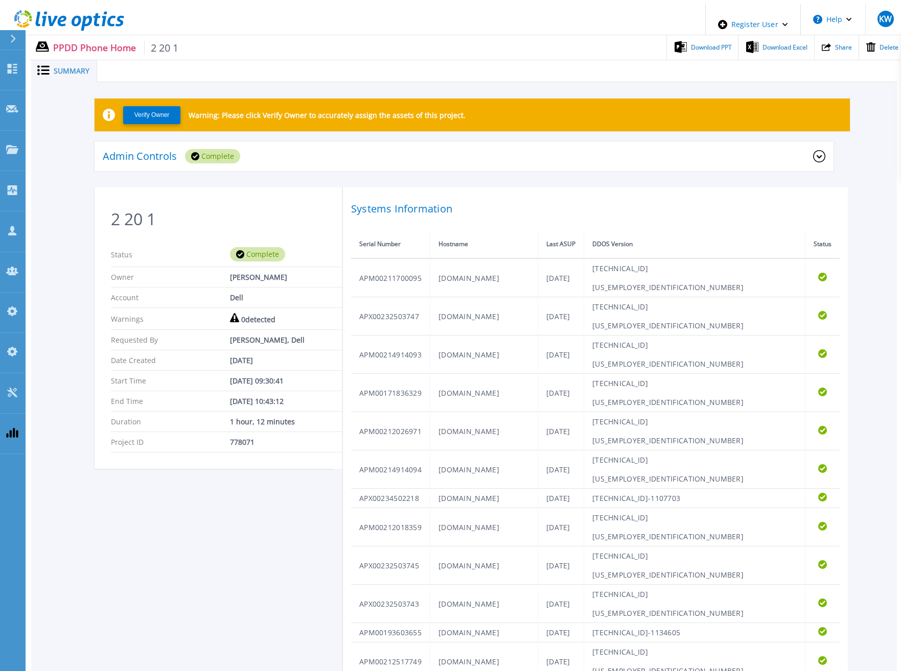
click at [95, 10] on icon at bounding box center [69, 20] width 110 height 21
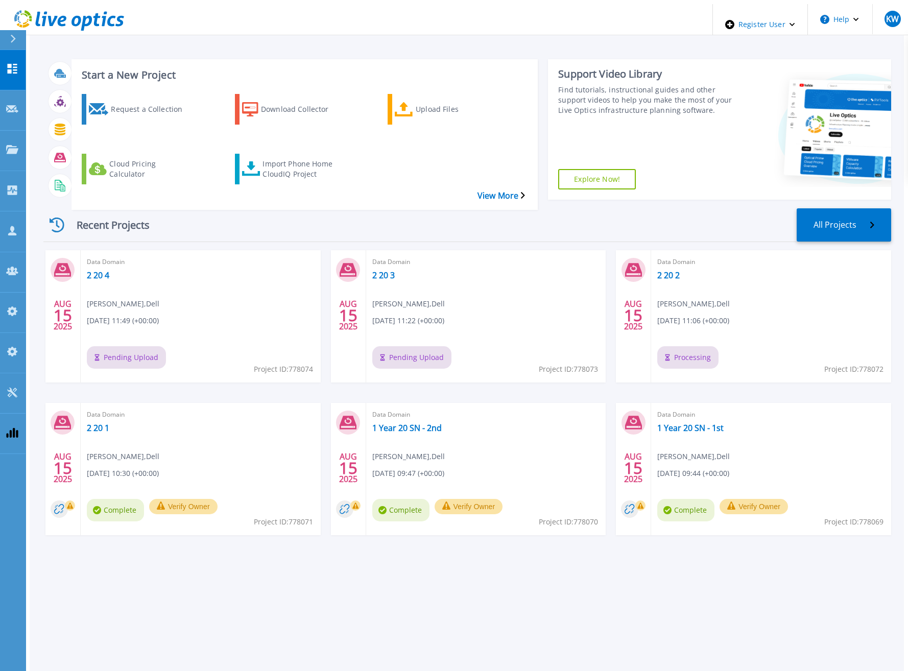
click at [700, 556] on div "Start a New Project Request a Collection Download Collector Upload Files Cloud …" at bounding box center [467, 339] width 875 height 671
